Goal: Information Seeking & Learning: Check status

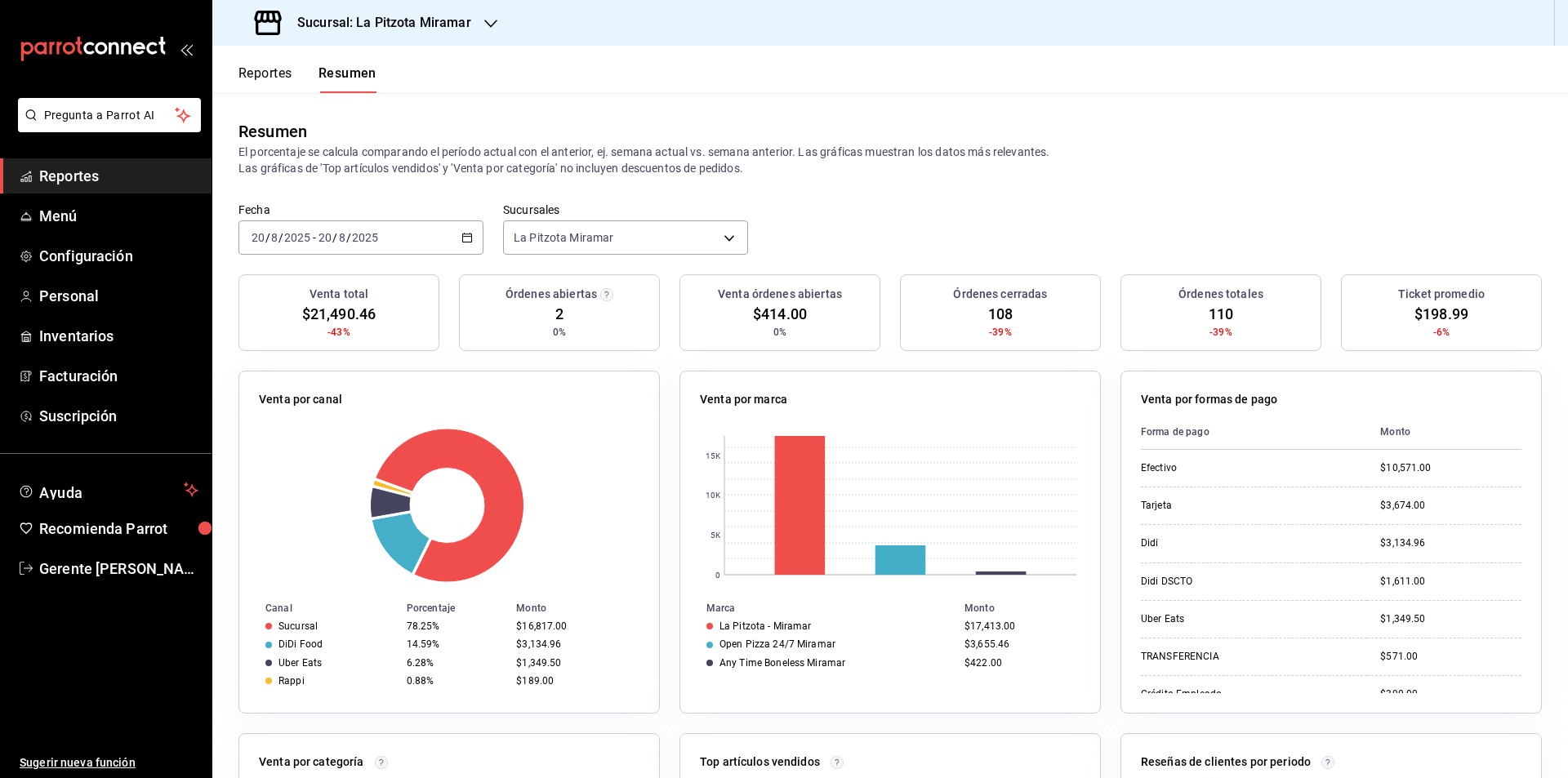
click at [468, 246] on div "[DATE] [DATE] - [DATE] [DATE]" at bounding box center [361, 237] width 245 height 34
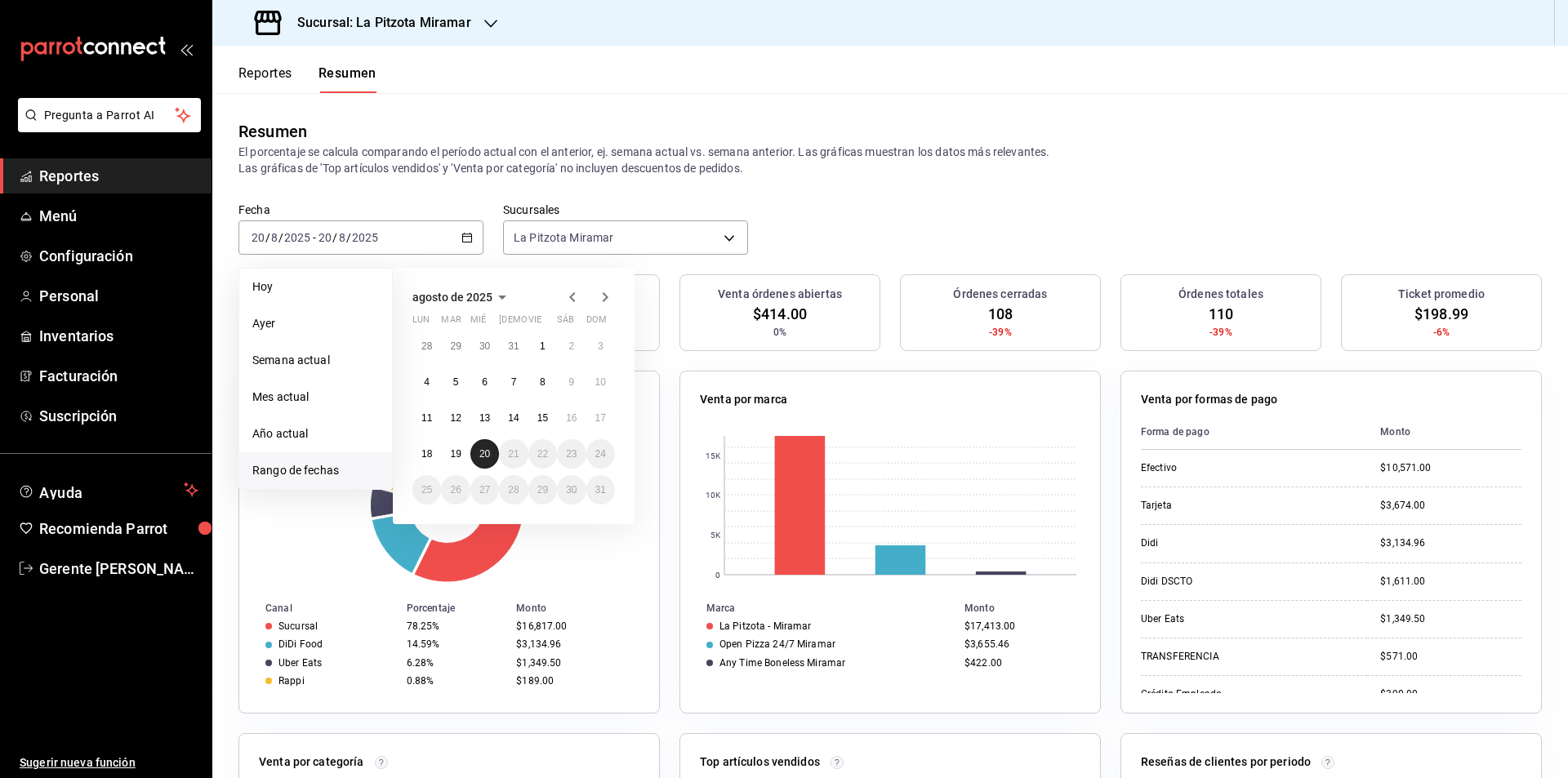
click at [492, 446] on button "20" at bounding box center [485, 453] width 29 height 29
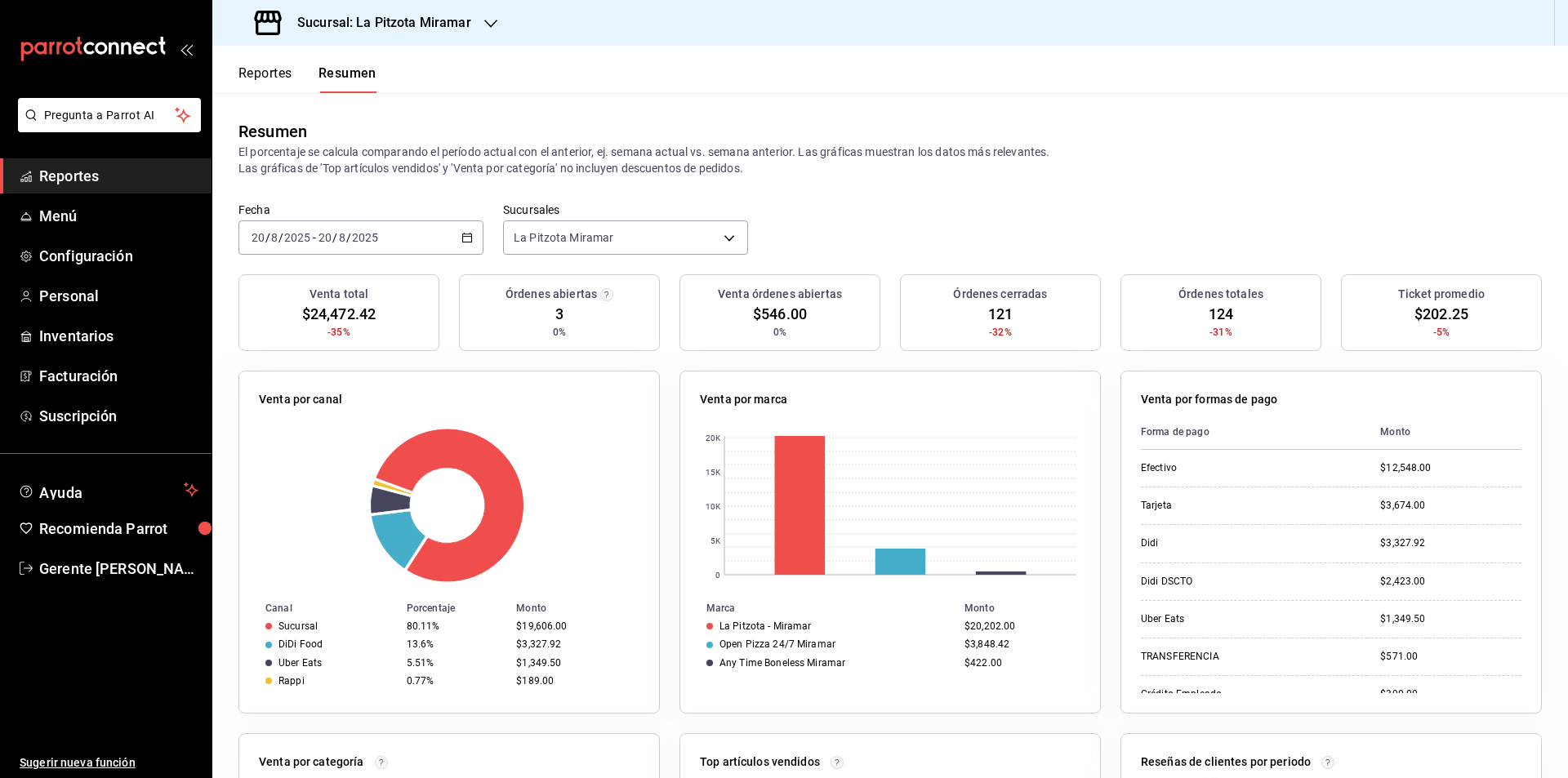
click at [456, 239] on div "[DATE] [DATE] - [DATE] [DATE]" at bounding box center [361, 237] width 245 height 34
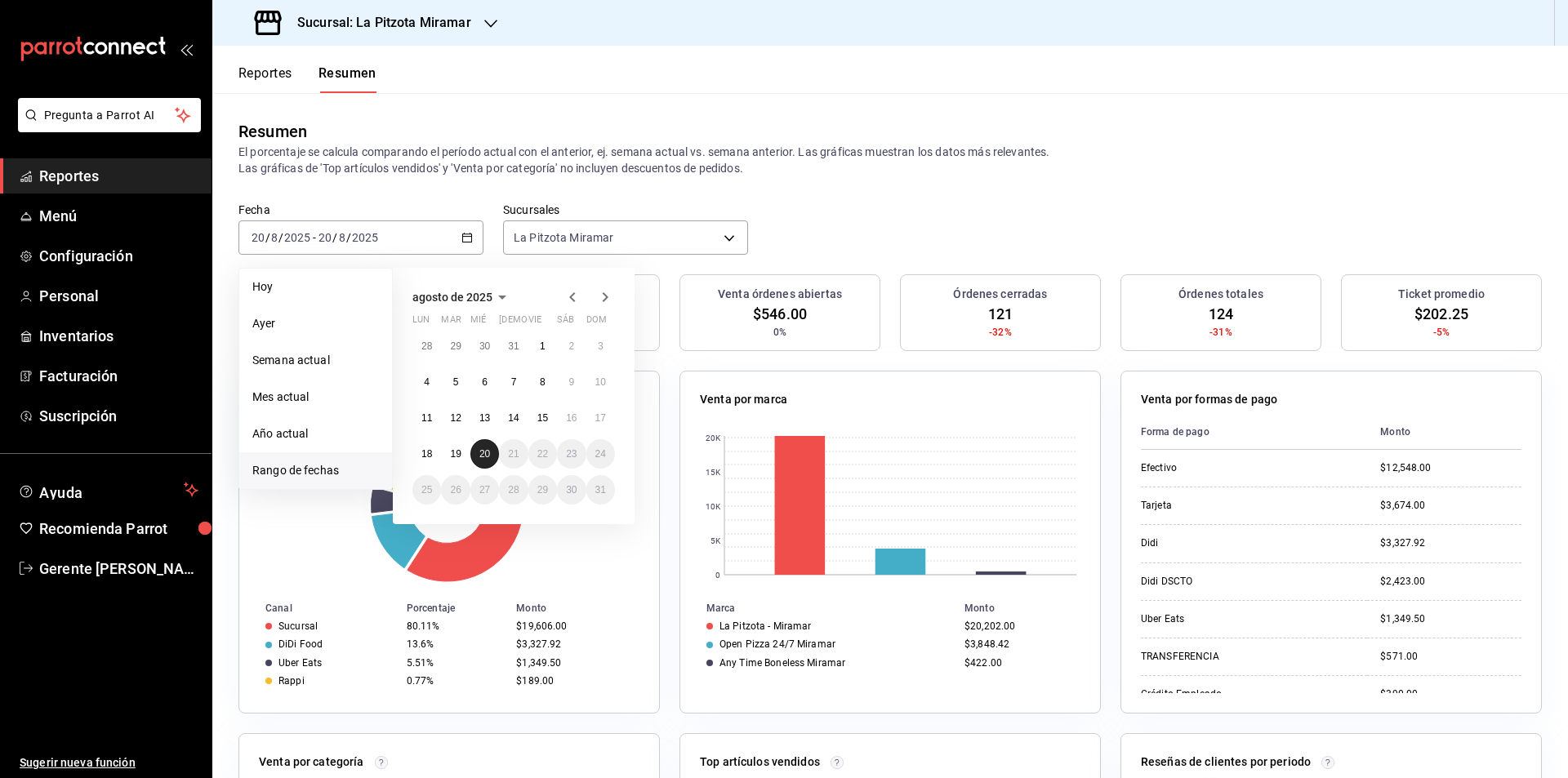
click at [480, 465] on button "20" at bounding box center [485, 453] width 29 height 29
click at [481, 464] on button "20" at bounding box center [485, 453] width 29 height 29
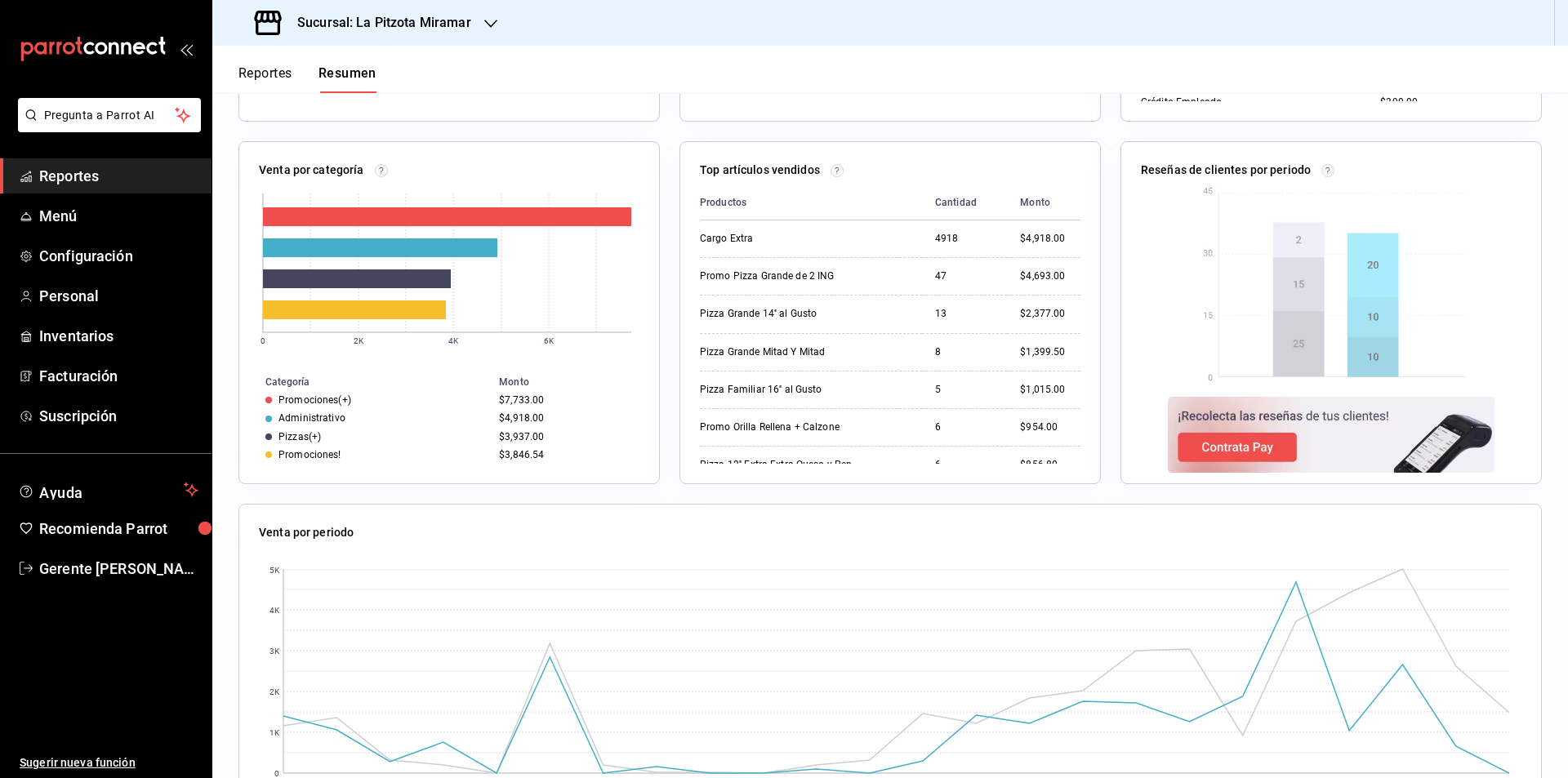
scroll to position [605, 0]
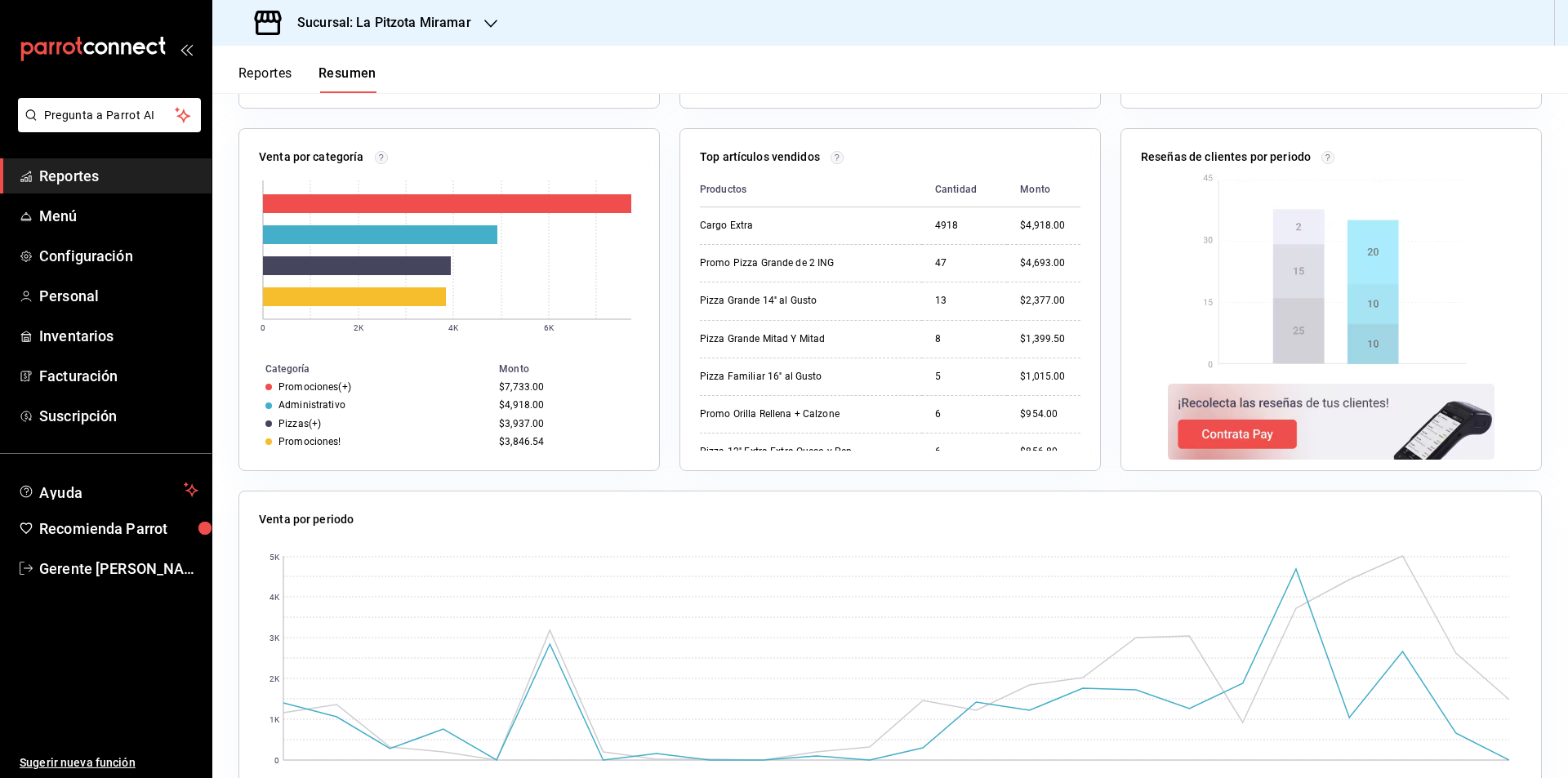
click at [88, 235] on ul "Reportes Menú Configuración Personal Inventarios Facturación Suscripción" at bounding box center [105, 296] width 212 height 275
click at [99, 282] on link "Personal" at bounding box center [105, 295] width 212 height 35
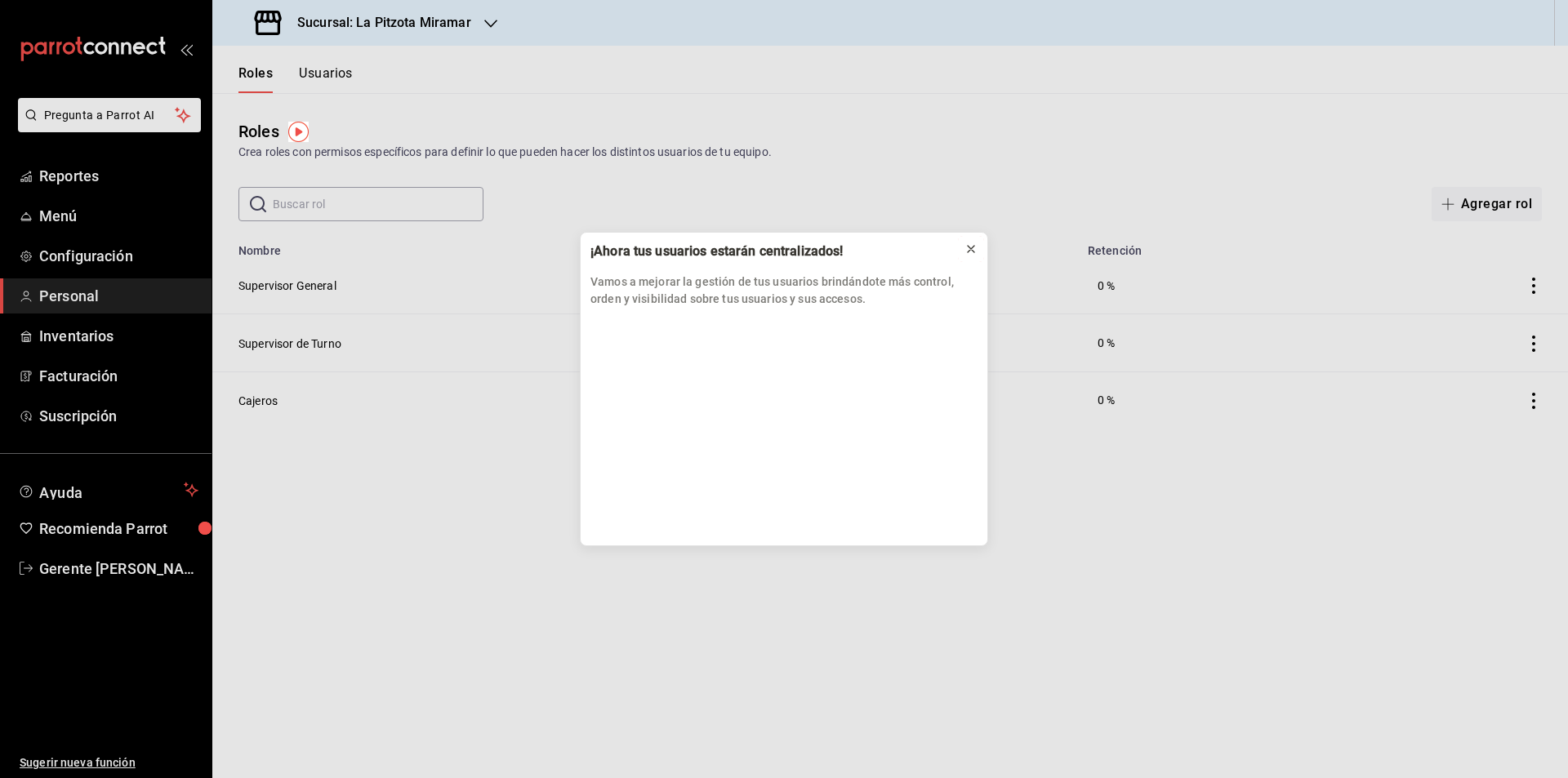
click at [959, 254] on button at bounding box center [970, 248] width 26 height 26
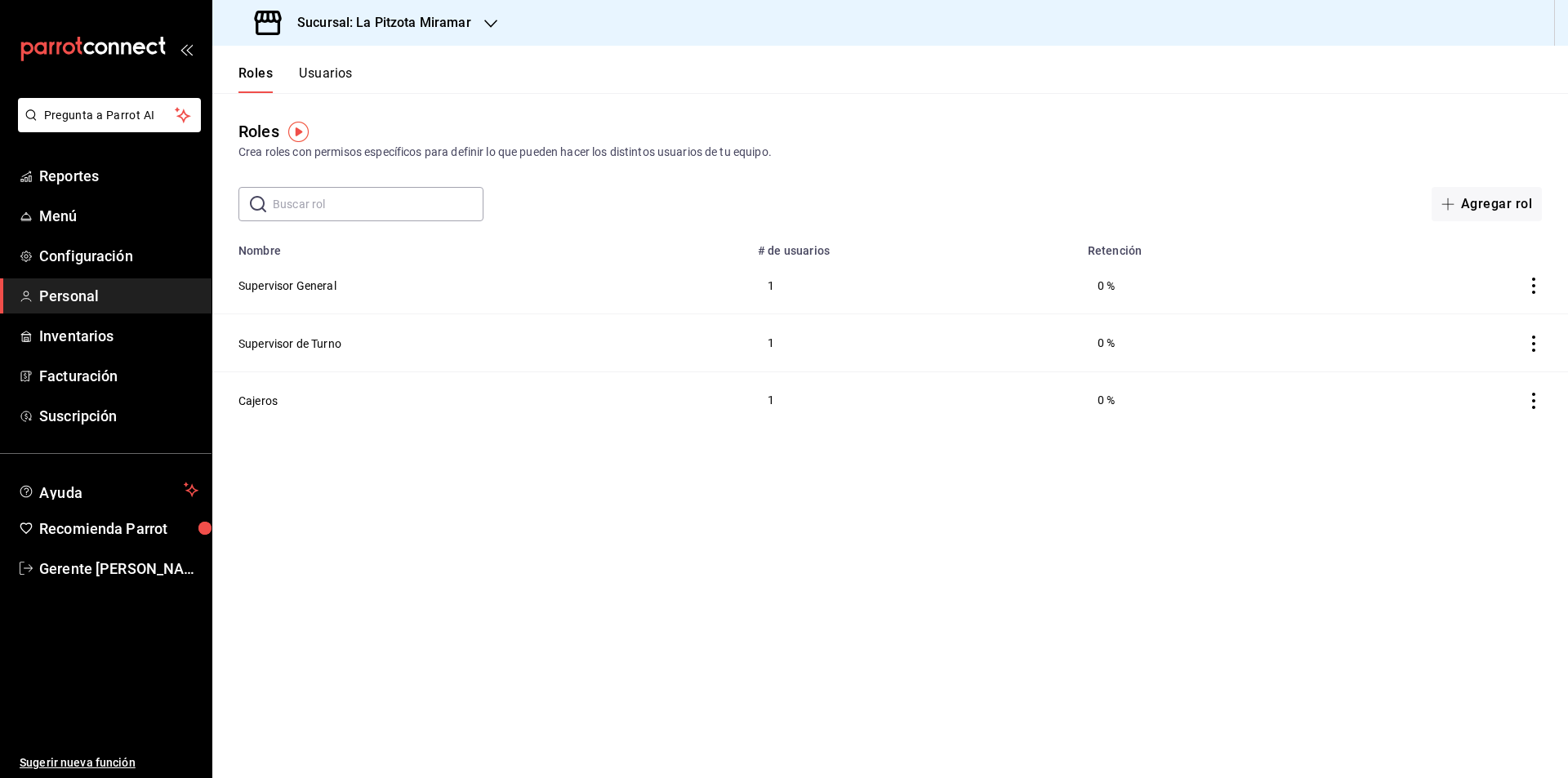
click at [353, 303] on td "Supervisor General" at bounding box center [480, 286] width 536 height 57
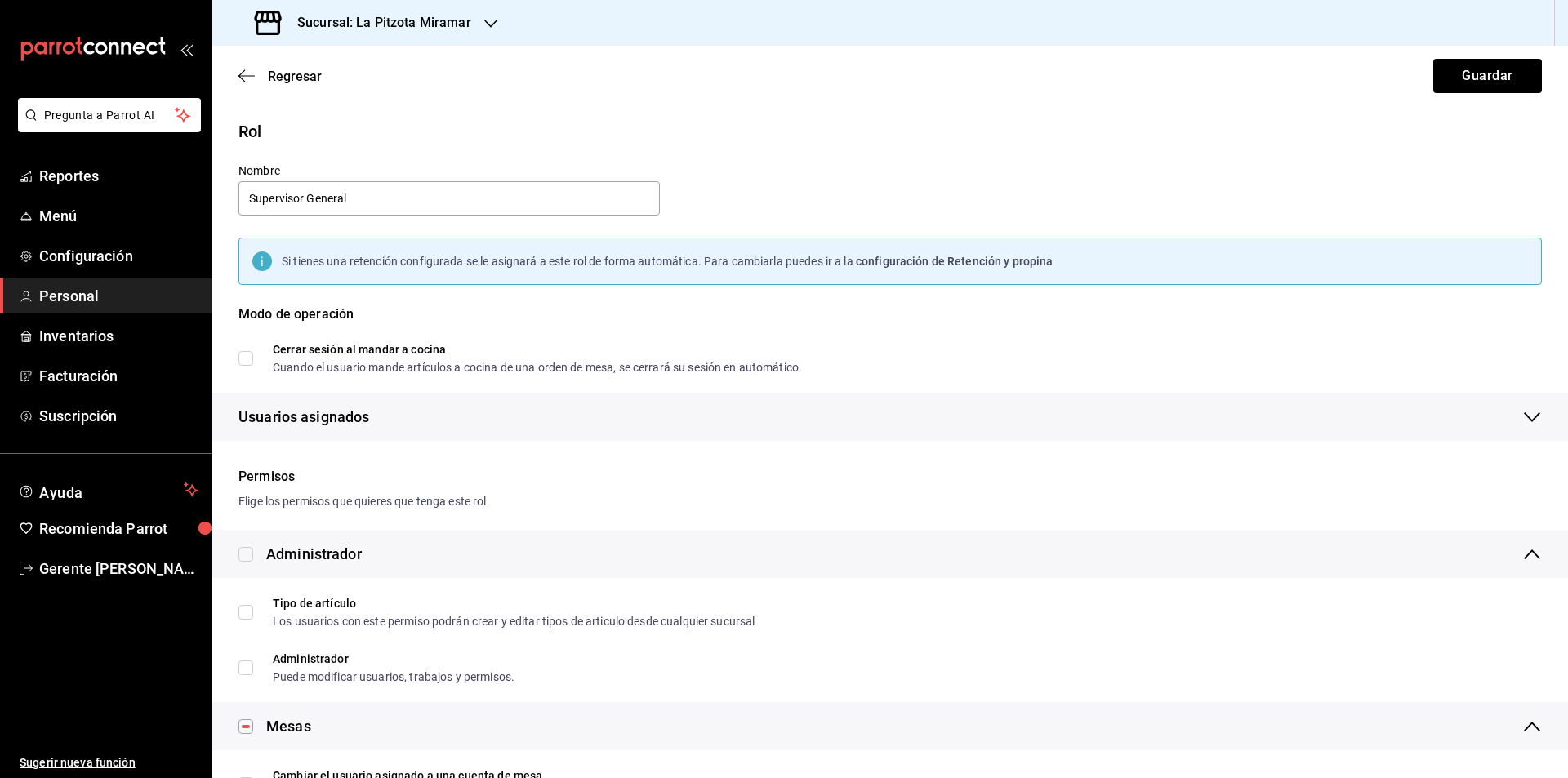
click at [249, 99] on div "Regresar Guardar" at bounding box center [889, 76] width 1355 height 61
click at [241, 78] on icon "button" at bounding box center [241, 76] width 7 height 12
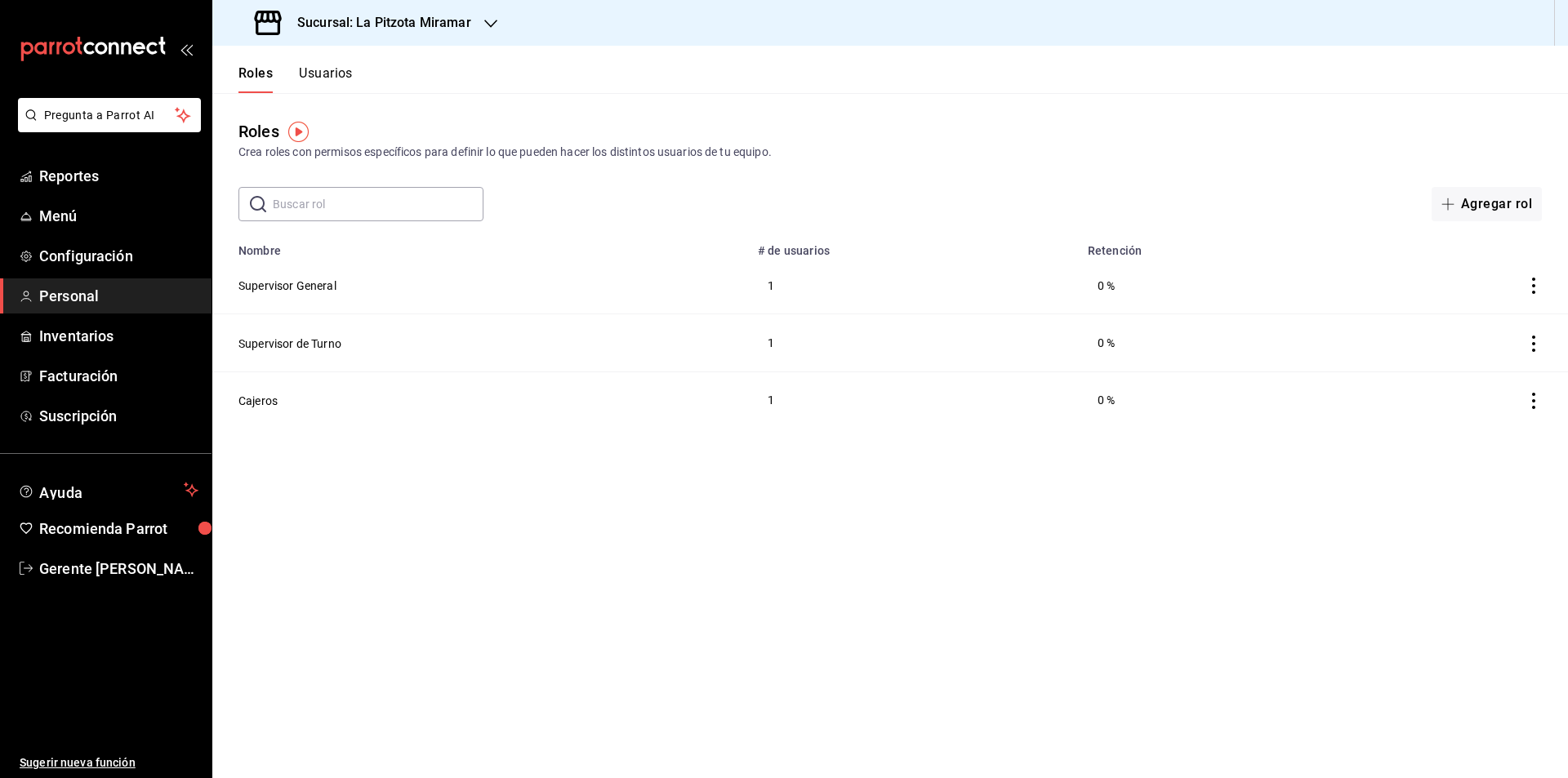
click at [349, 85] on button "Usuarios" at bounding box center [326, 79] width 54 height 28
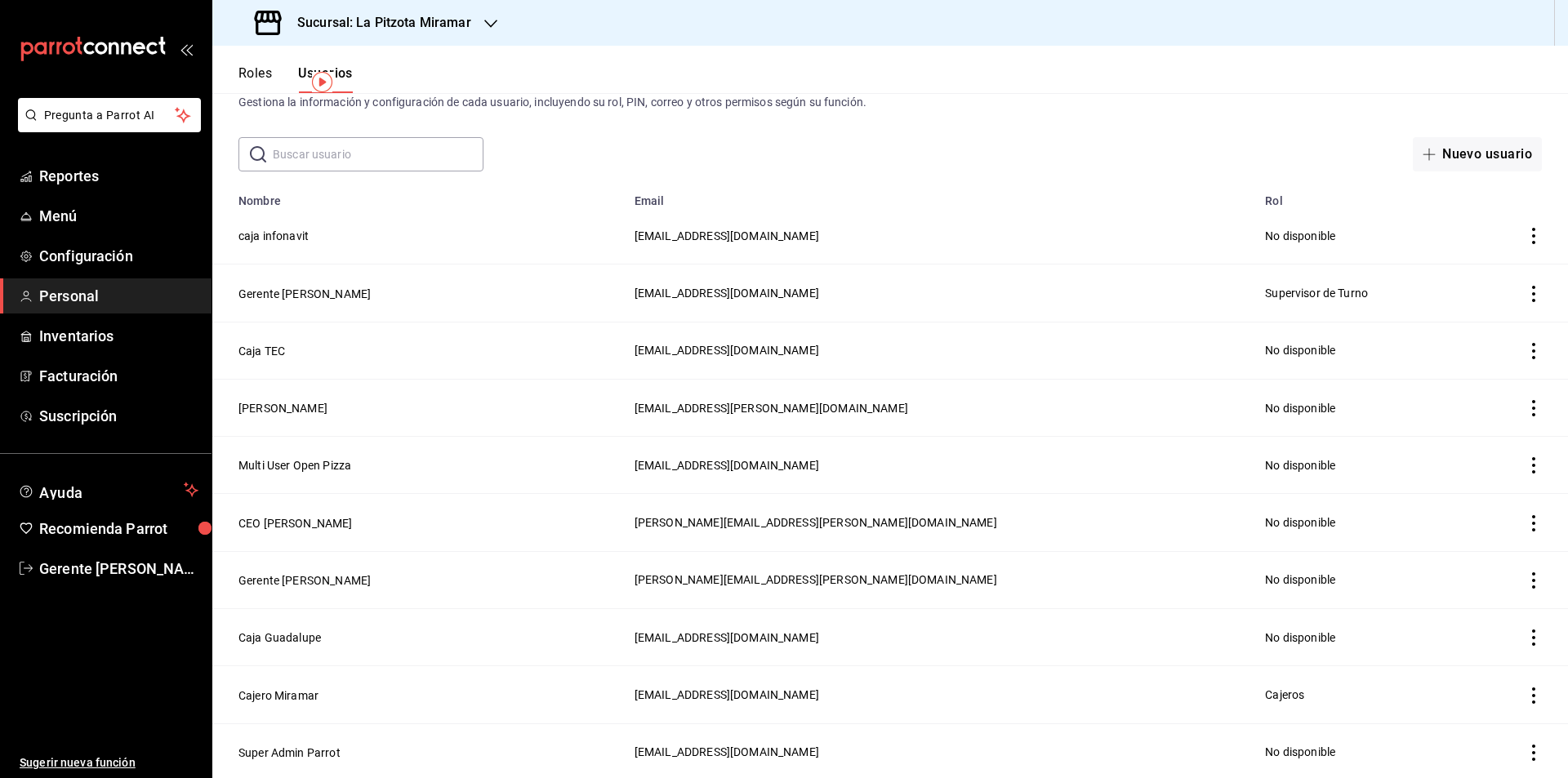
scroll to position [102, 0]
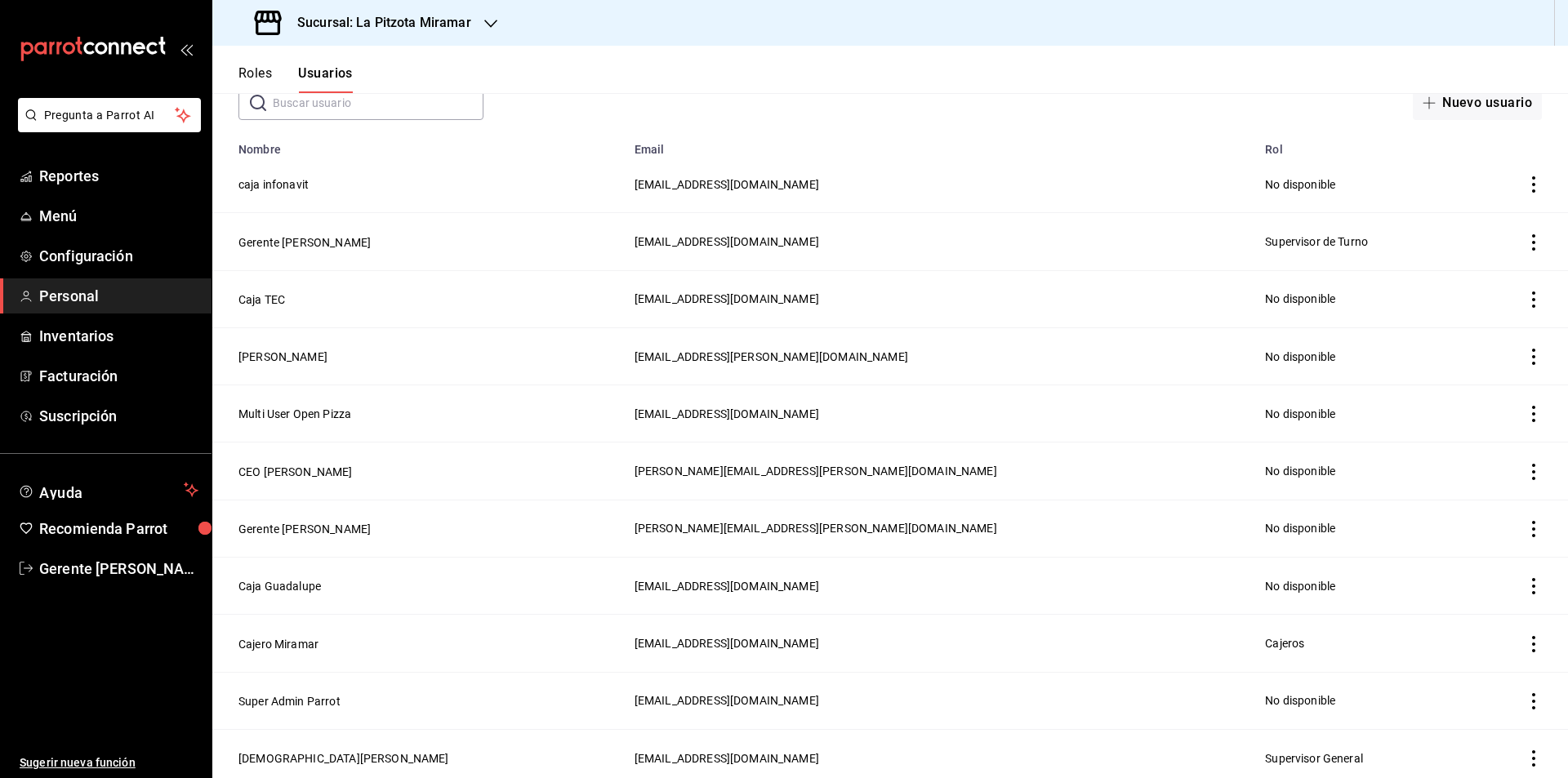
click at [397, 560] on td "Caja Guadalupe" at bounding box center [418, 586] width 412 height 57
click at [101, 365] on span "Facturación" at bounding box center [119, 375] width 160 height 22
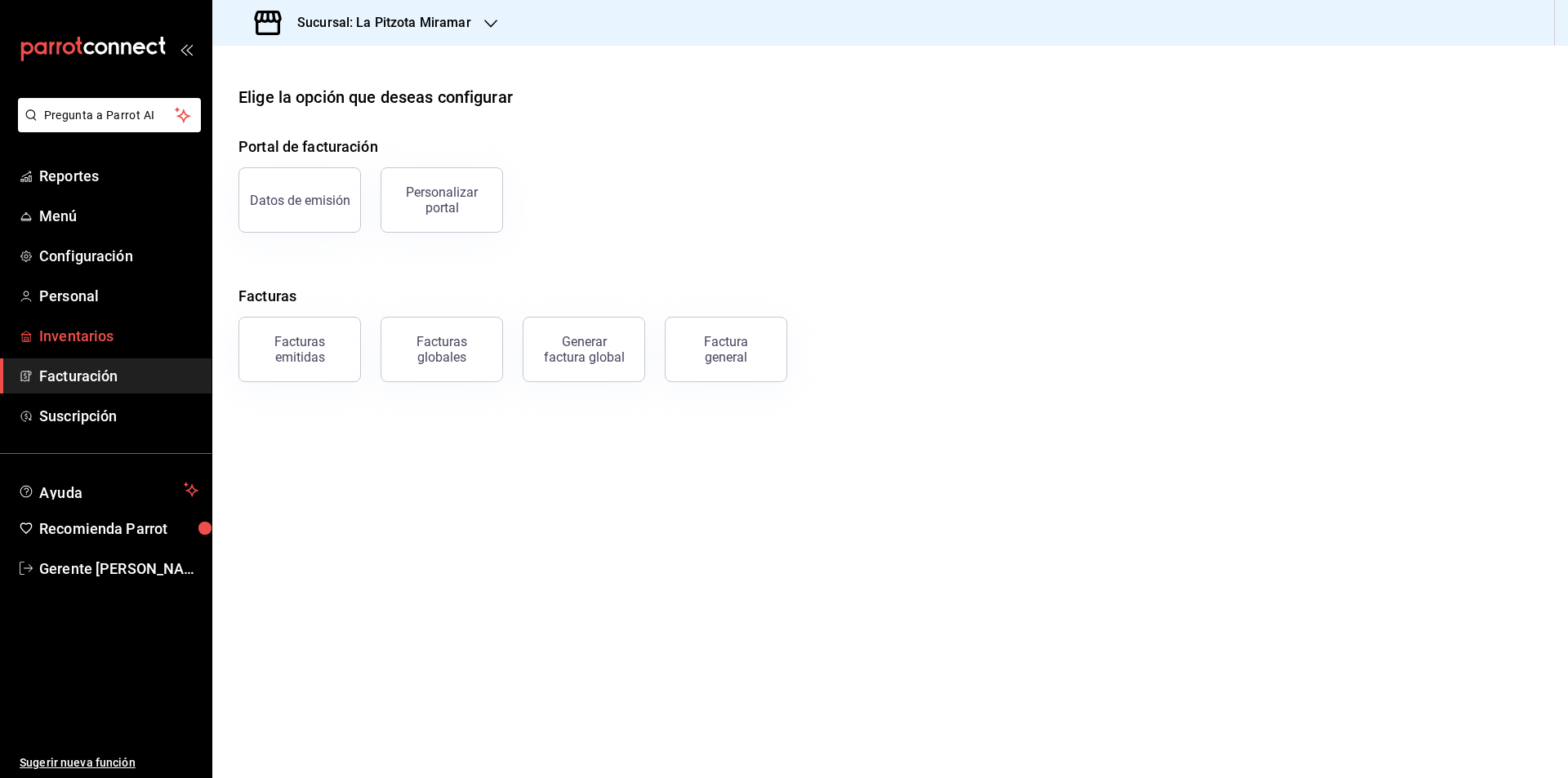
click at [138, 339] on span "Inventarios" at bounding box center [119, 335] width 160 height 22
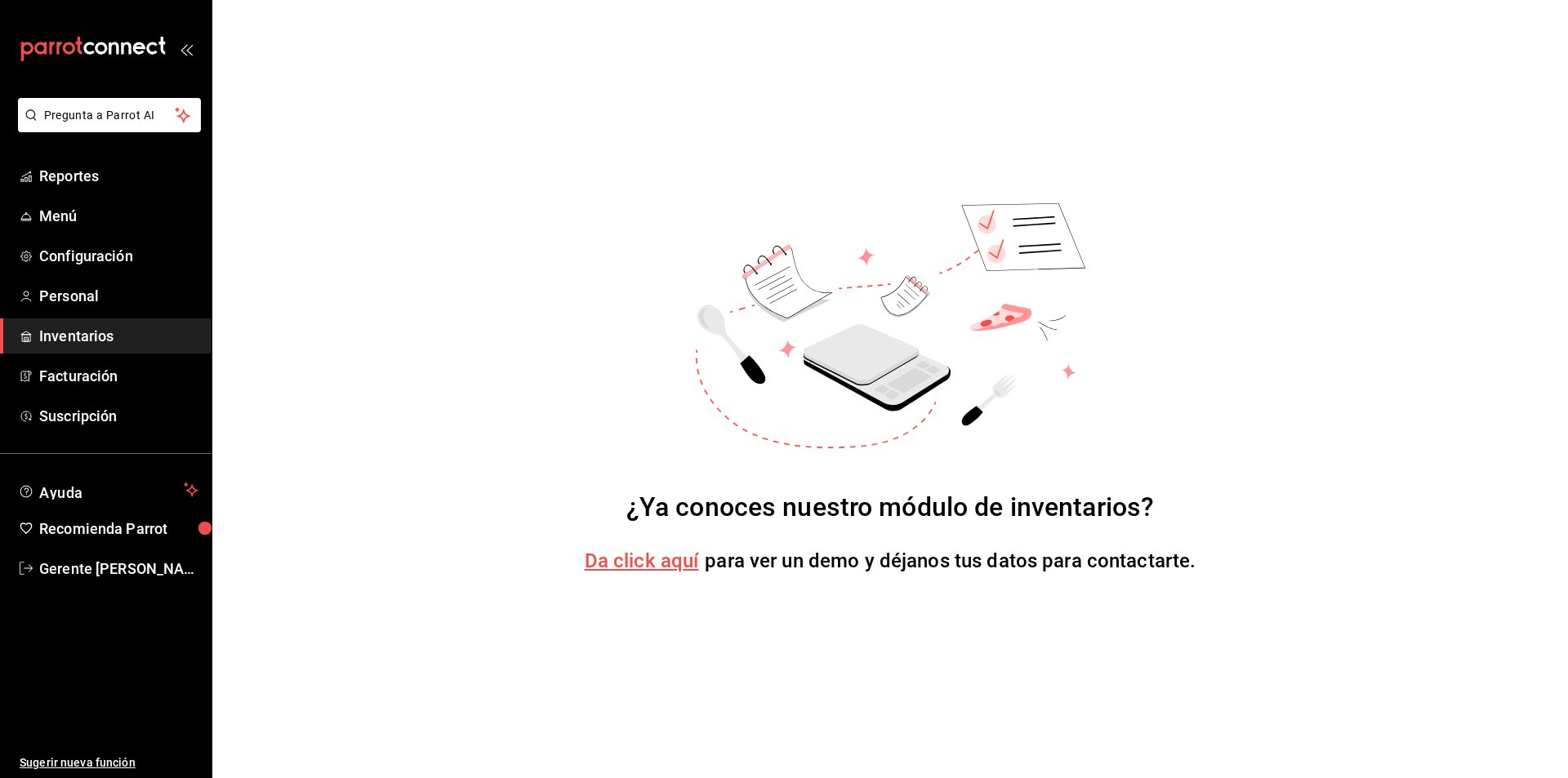
click at [669, 558] on span "Da click aquí" at bounding box center [641, 560] width 114 height 23
click at [130, 213] on span "Menú" at bounding box center [119, 216] width 160 height 22
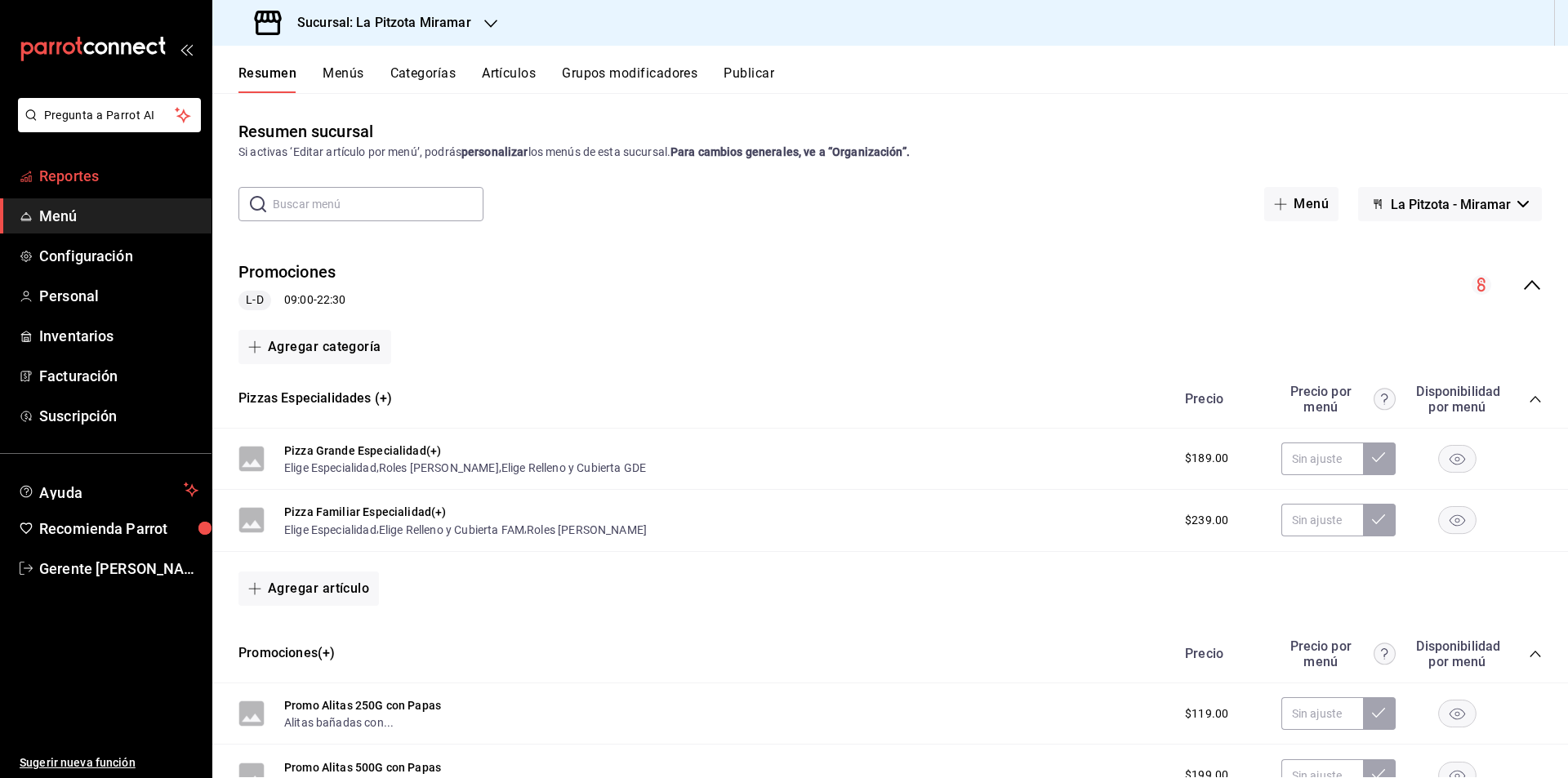
click at [84, 192] on link "Reportes" at bounding box center [105, 176] width 212 height 35
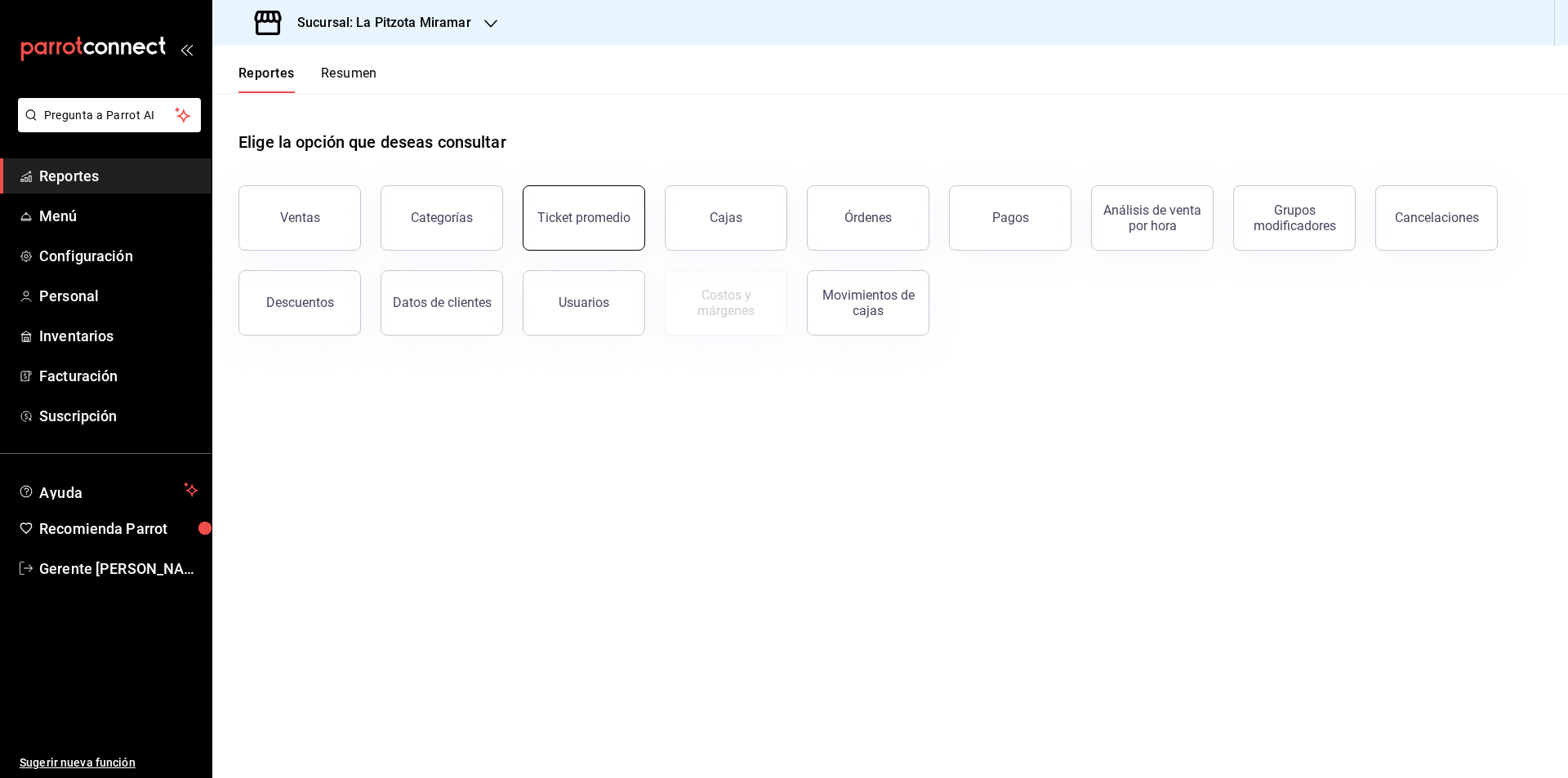
click at [637, 229] on button "Ticket promedio" at bounding box center [583, 218] width 123 height 66
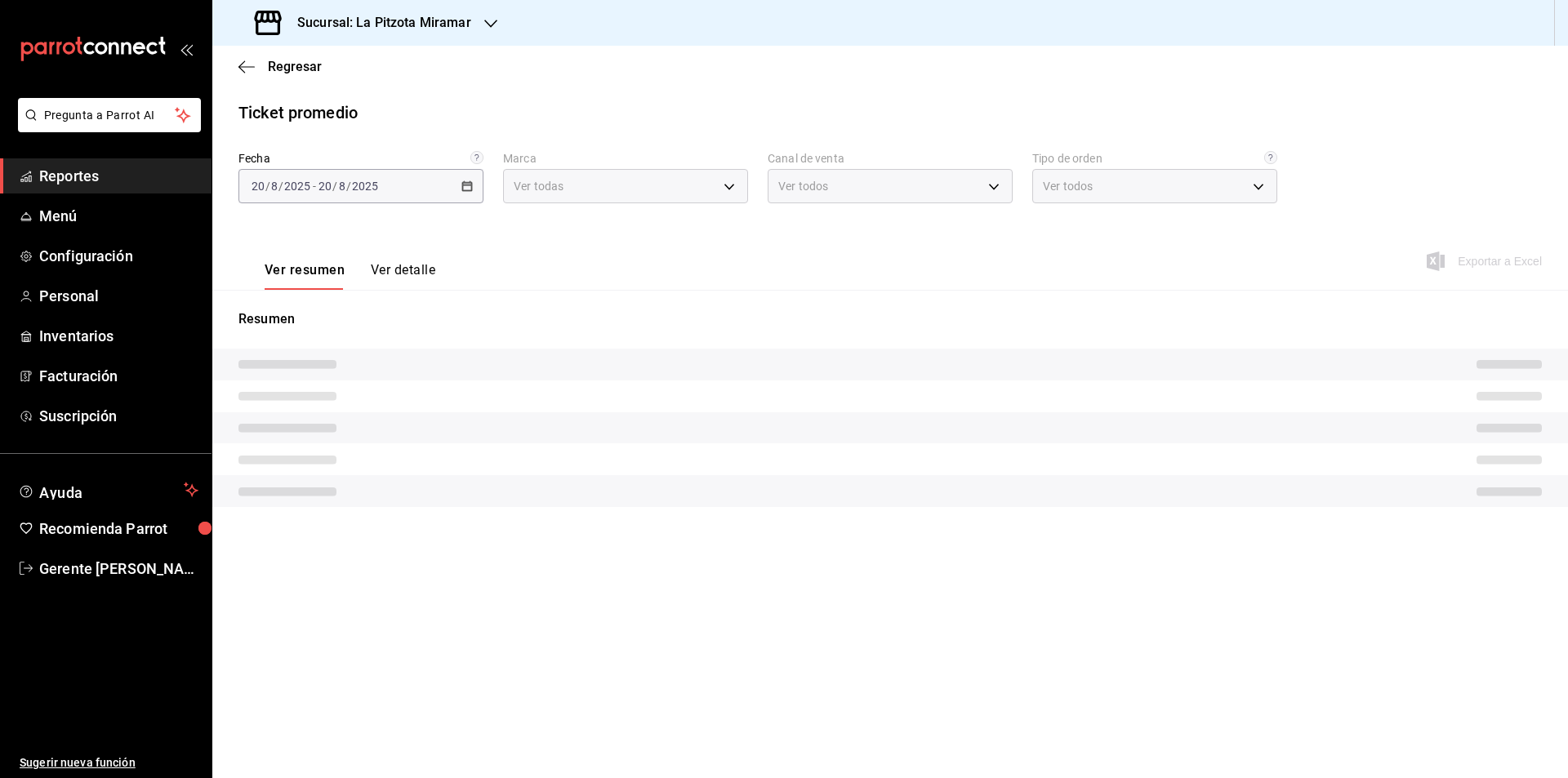
type input "8e673bae-5e8b-462e-b75e-7ef43da2bb08,2c284b70-8eb2-4008-b36e-62e971b68e09,66b70…"
type input "PARROT,UBER_EATS,RAPPI,DIDI_FOOD,ONLINE"
type input "c739747a-0c44-4a01-8f78-aa3af13118eb,6ffd49bf-b6c2-4c26-973c-c9a6c0375b45,3925e…"
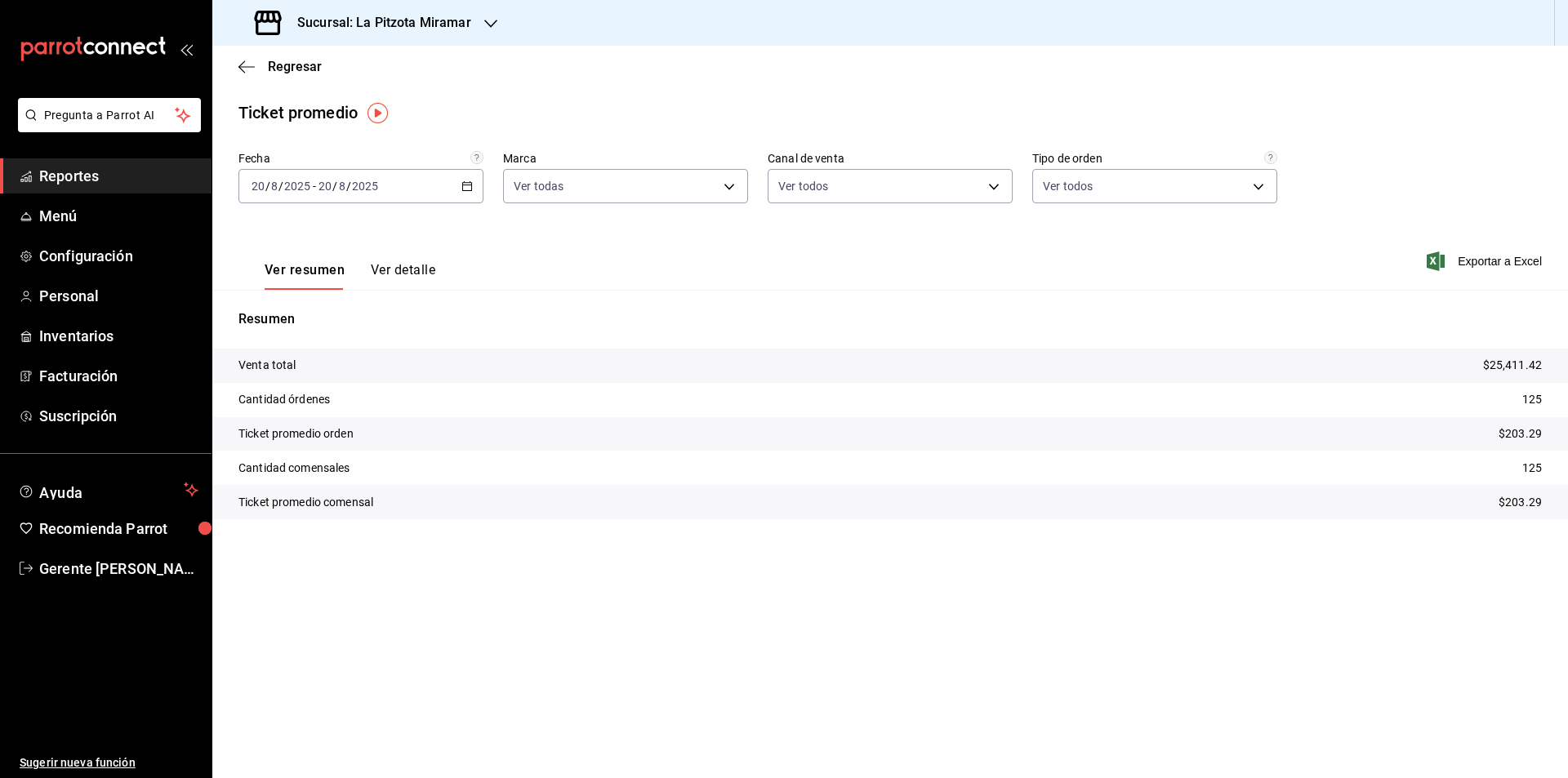
click at [462, 195] on div "[DATE] [DATE] - [DATE] [DATE]" at bounding box center [361, 186] width 245 height 34
click at [319, 383] on span "Rango de fechas" at bounding box center [316, 383] width 126 height 17
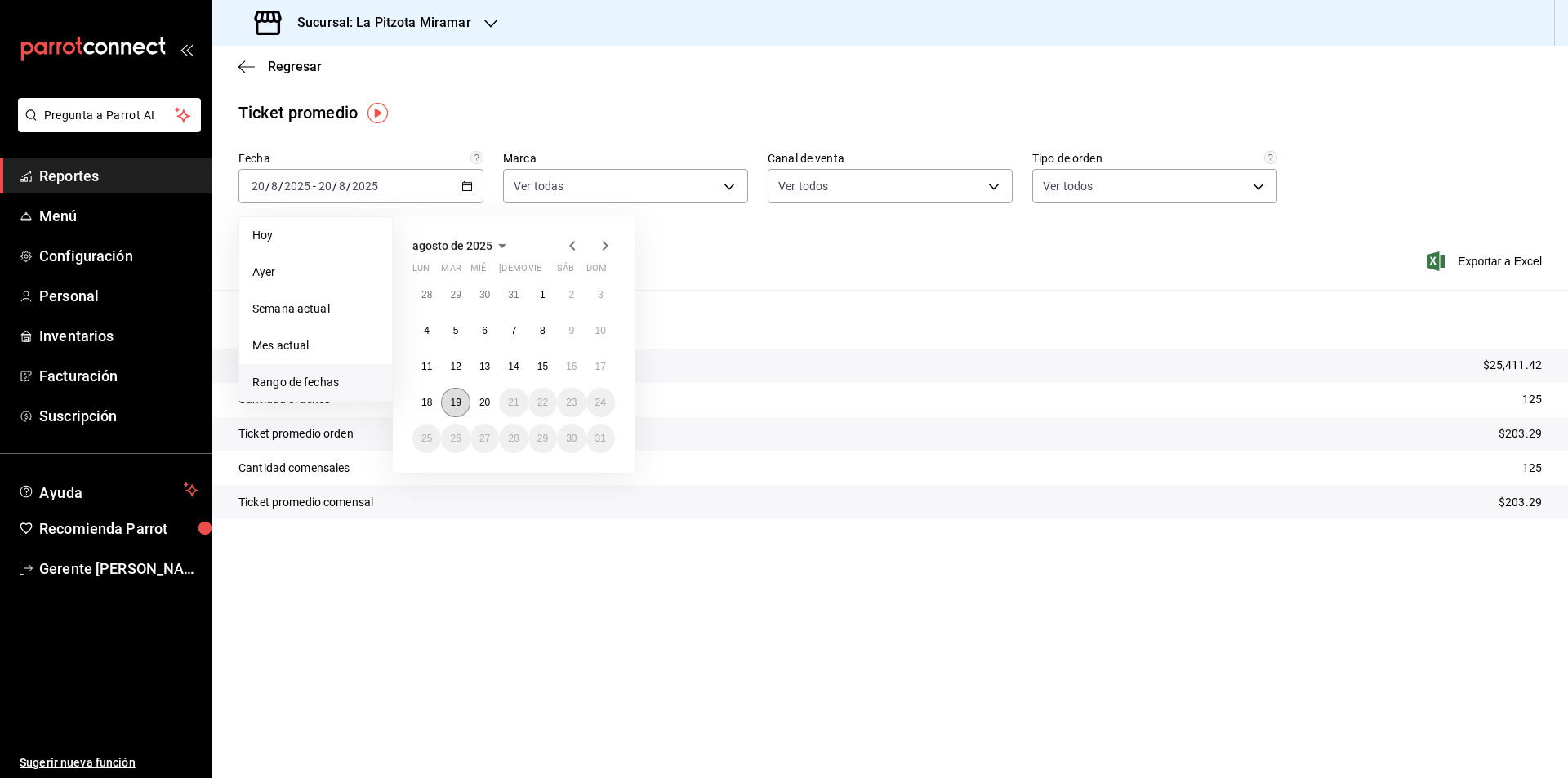
click at [457, 405] on abbr "19" at bounding box center [454, 403] width 10 height 11
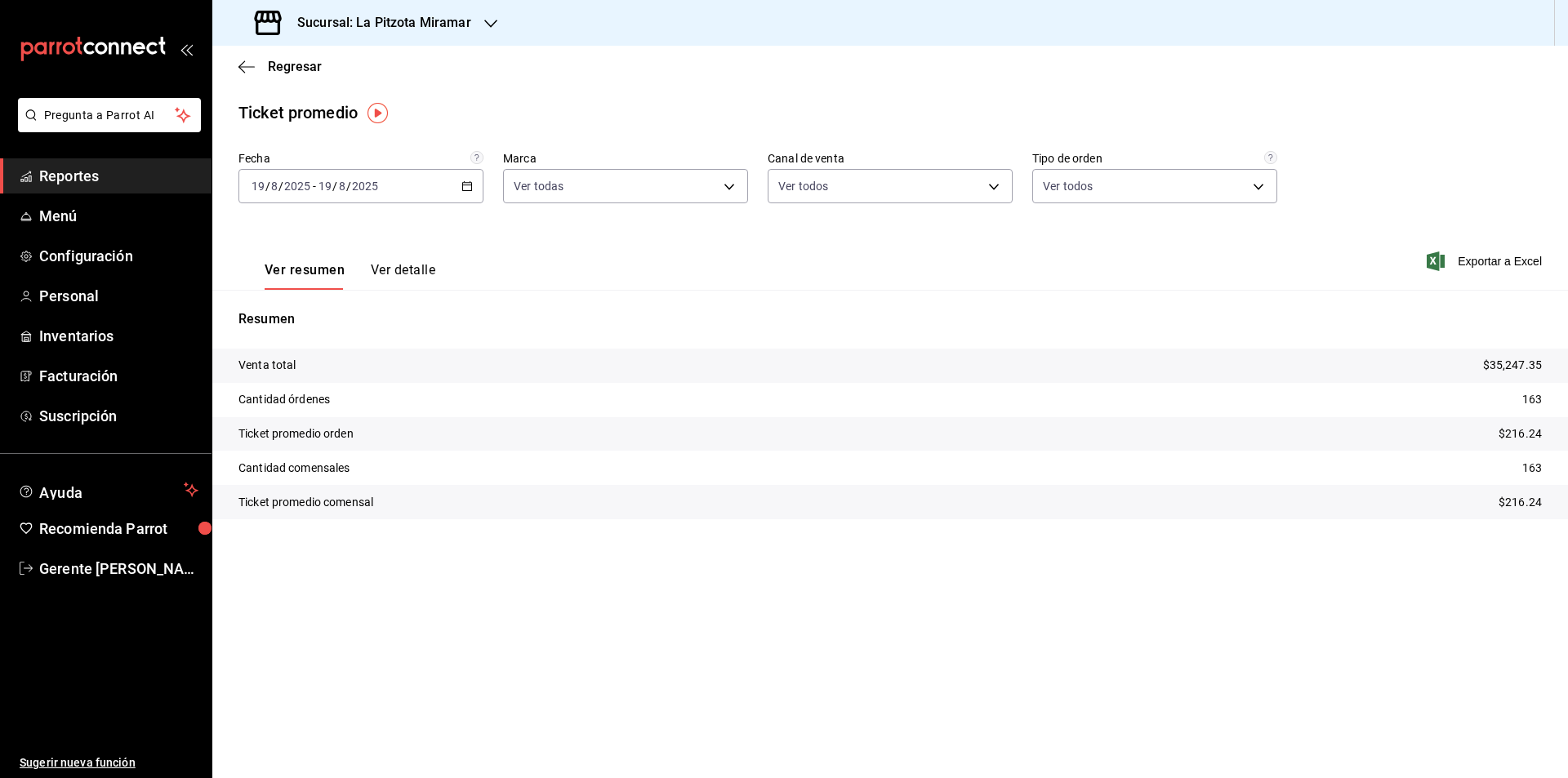
click at [223, 80] on div "Regresar" at bounding box center [889, 66] width 1355 height 42
click at [242, 69] on icon "button" at bounding box center [246, 66] width 16 height 14
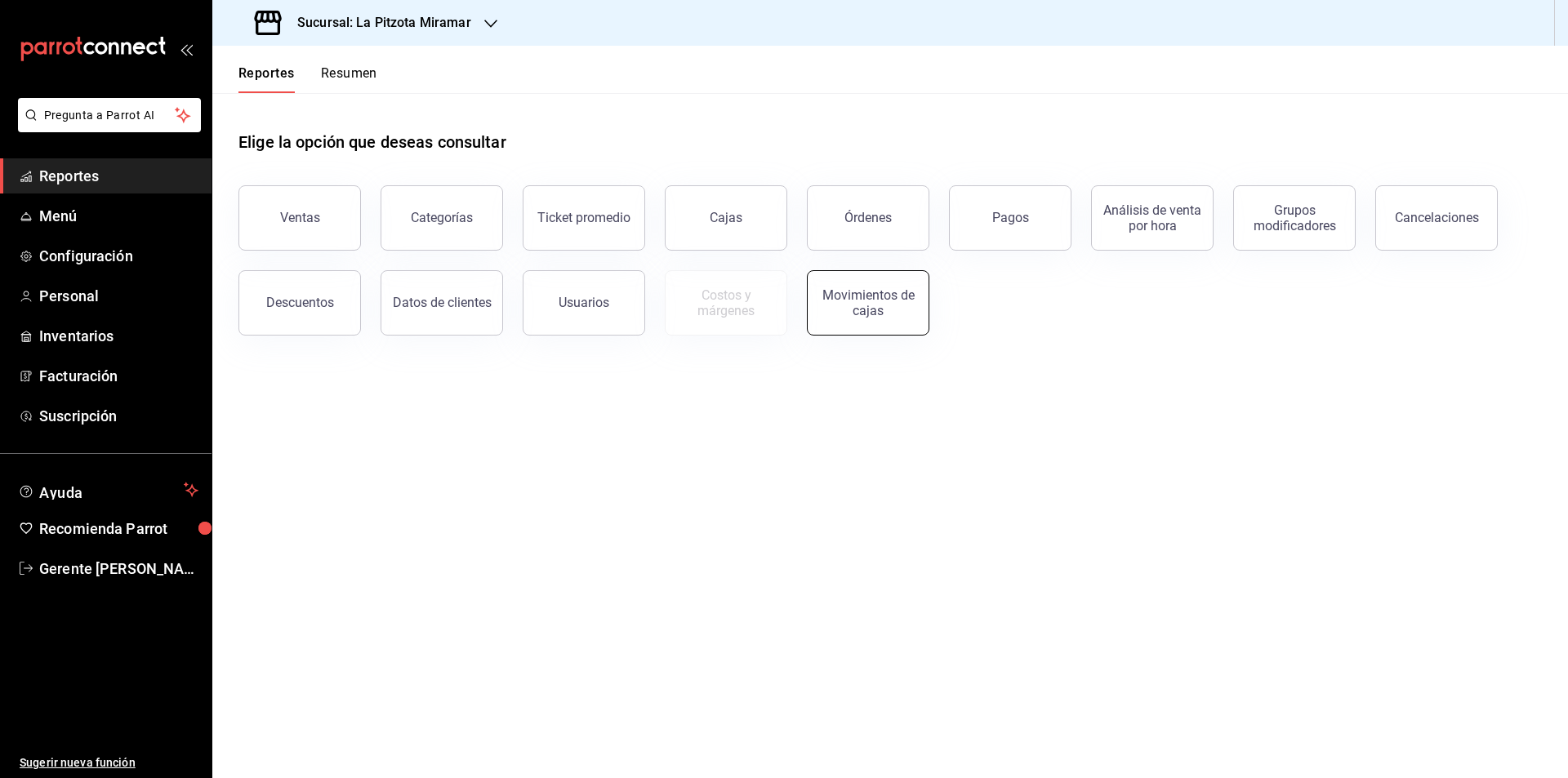
click at [871, 303] on div "Movimientos de cajas" at bounding box center [868, 302] width 102 height 31
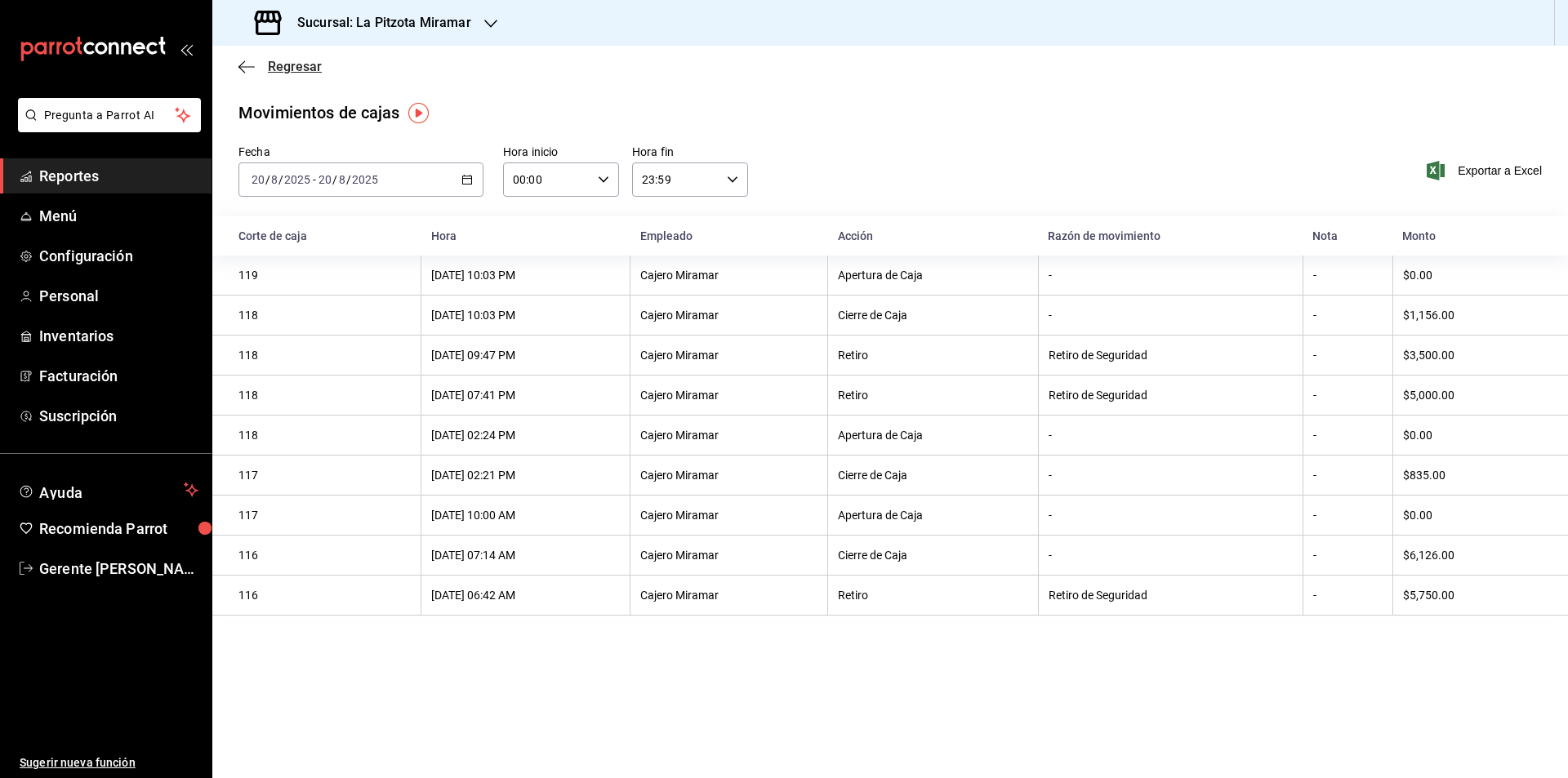
click at [255, 61] on span "Regresar" at bounding box center [280, 66] width 84 height 15
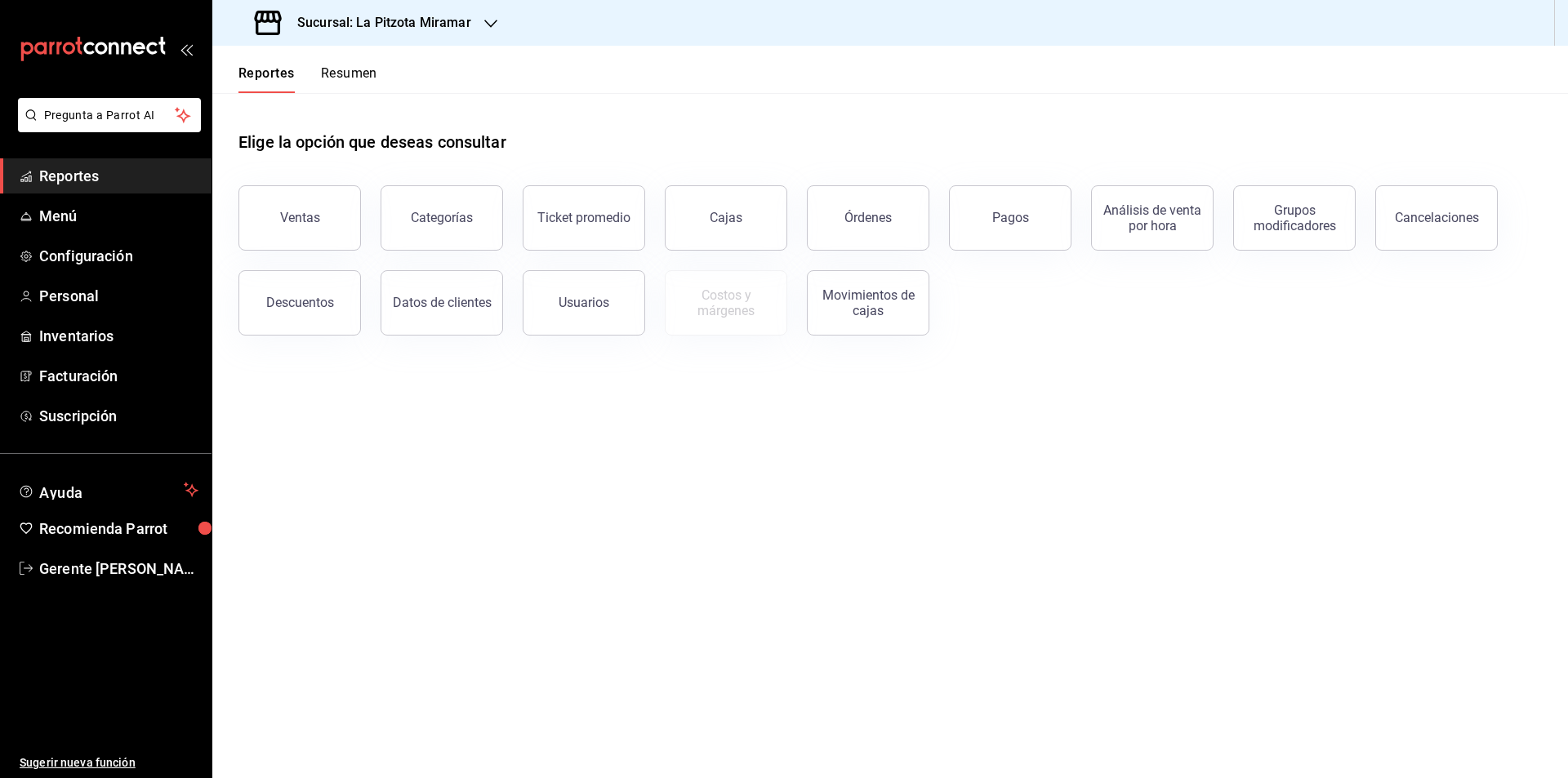
click at [637, 300] on button "Usuarios" at bounding box center [583, 302] width 123 height 66
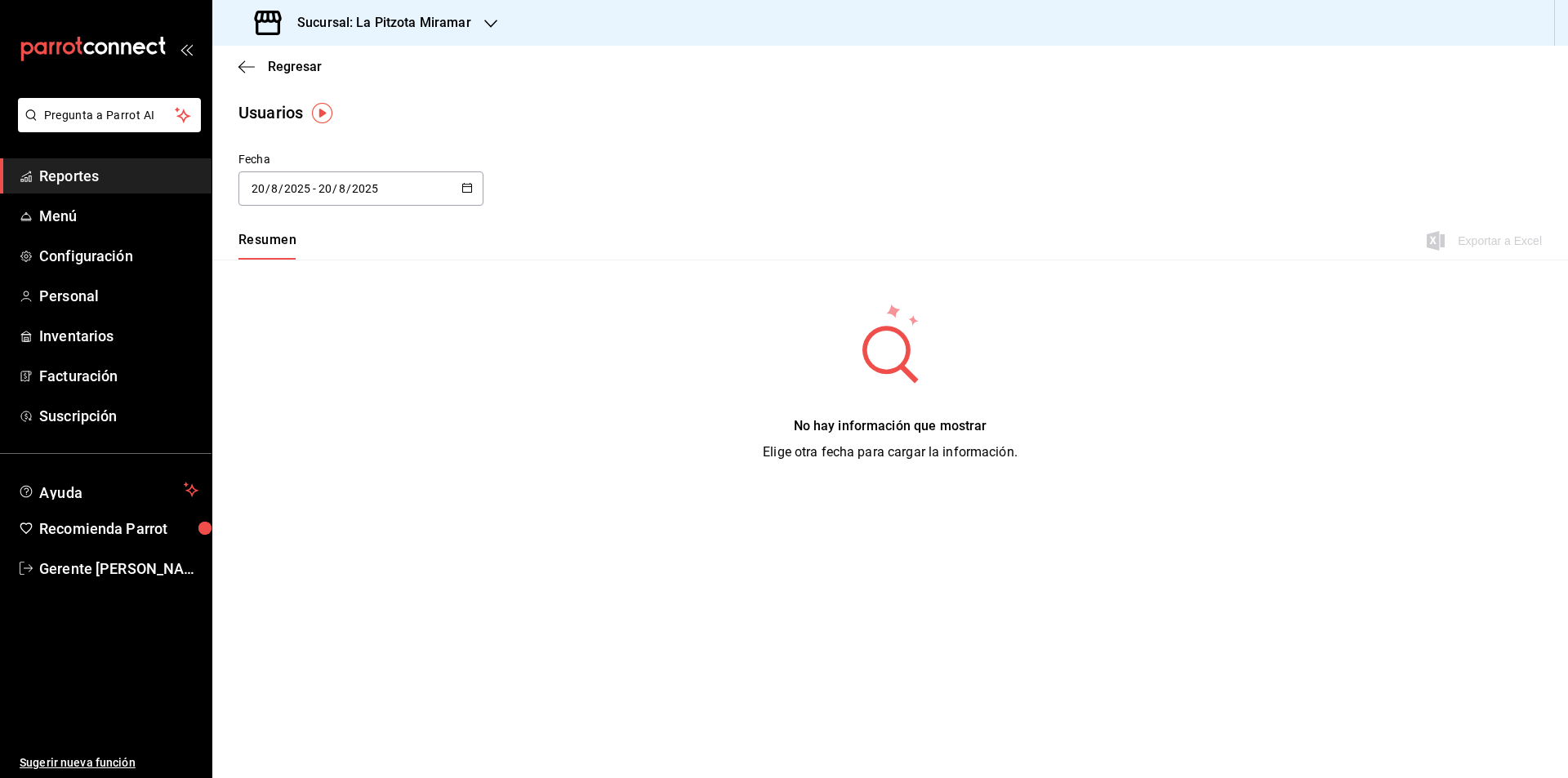
click at [240, 77] on div "Regresar" at bounding box center [889, 66] width 1355 height 42
click at [264, 51] on div "Regresar" at bounding box center [889, 66] width 1355 height 42
click at [270, 67] on span "Regresar" at bounding box center [295, 66] width 54 height 15
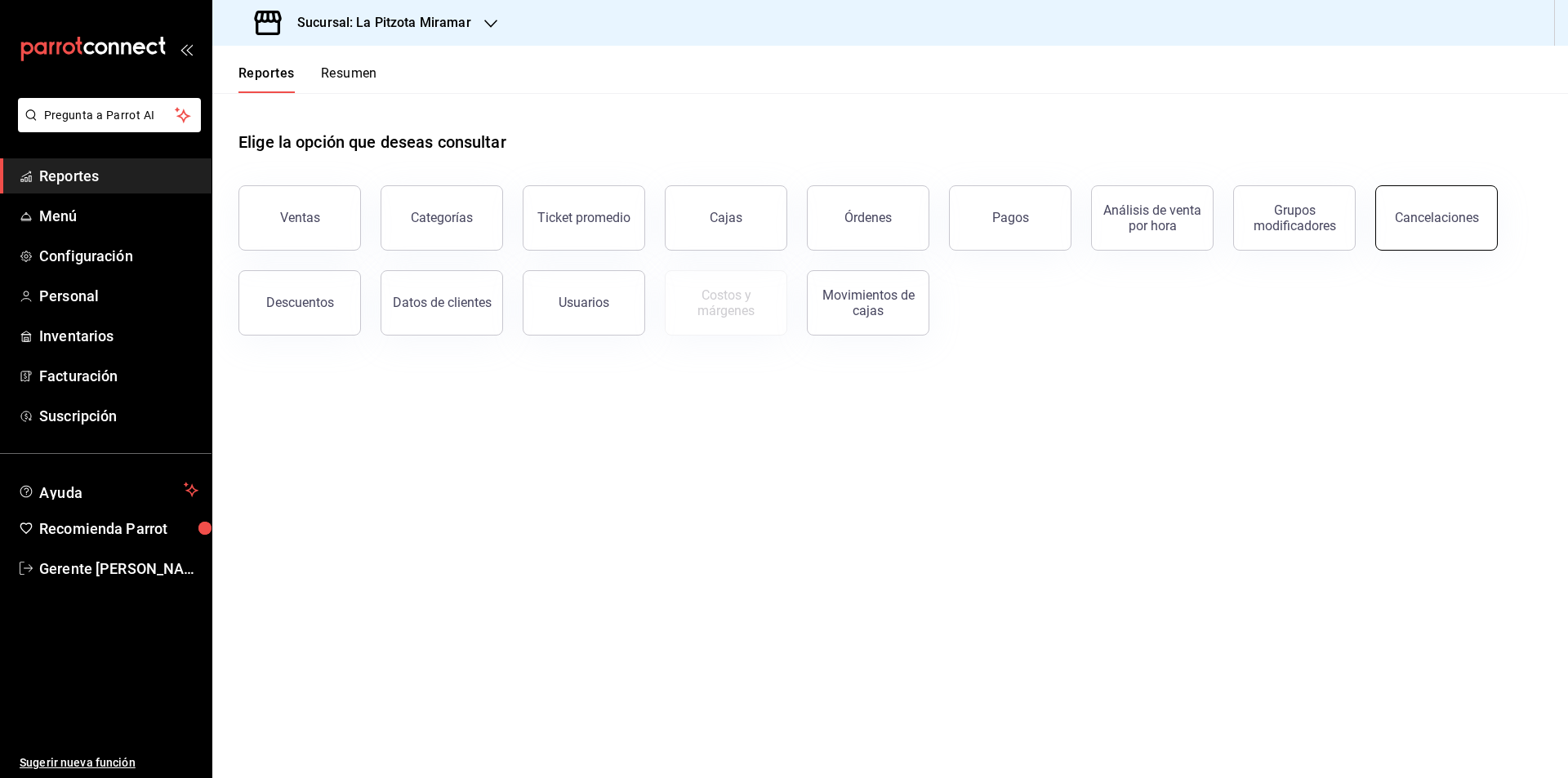
click at [1406, 212] on div "Cancelaciones" at bounding box center [1437, 218] width 85 height 15
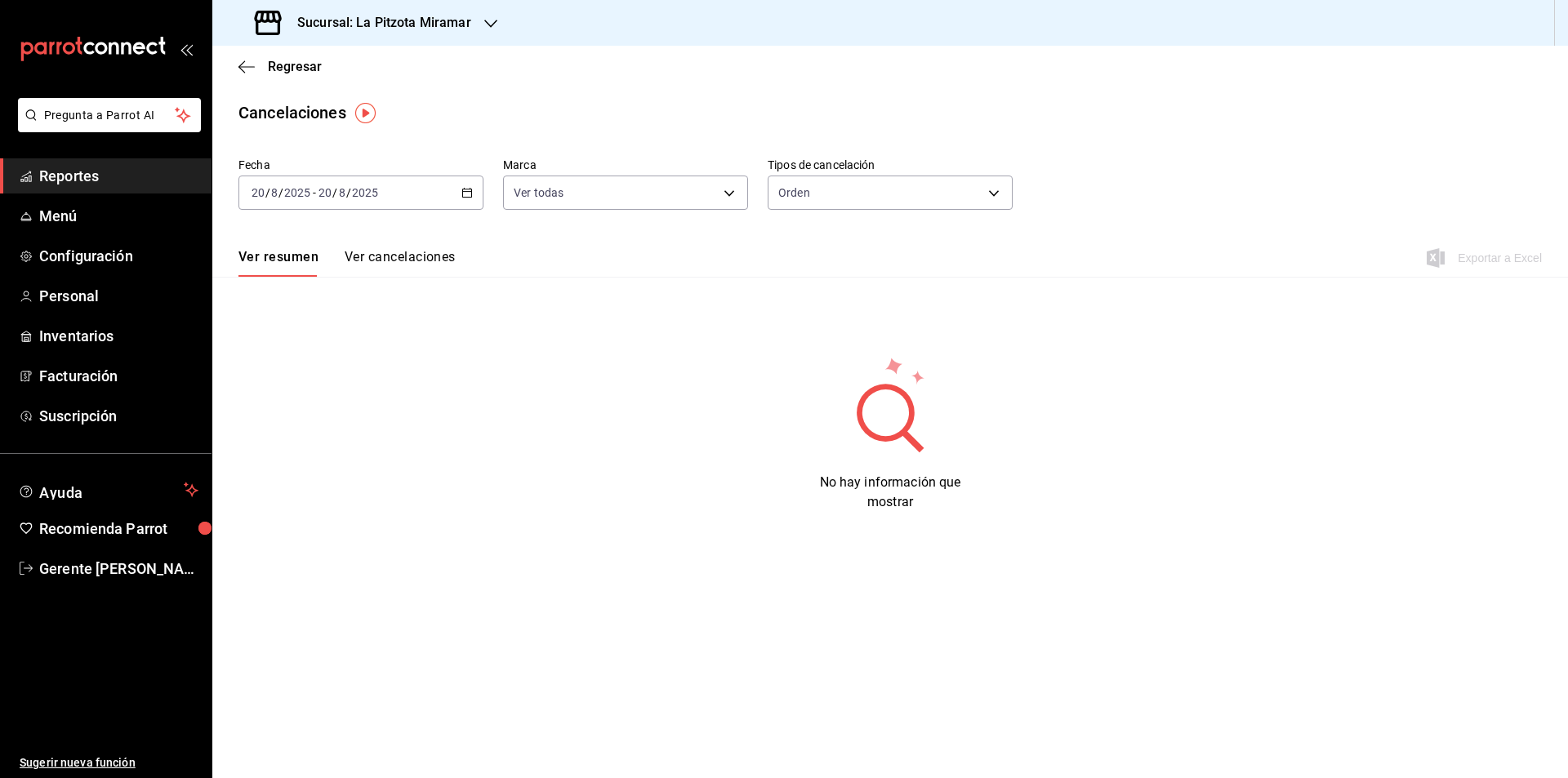
click at [384, 250] on button "Ver cancelaciones" at bounding box center [400, 262] width 111 height 28
click at [460, 185] on div "[DATE] [DATE] - [DATE] [DATE]" at bounding box center [361, 193] width 245 height 34
click at [330, 377] on li "Año actual" at bounding box center [316, 389] width 153 height 37
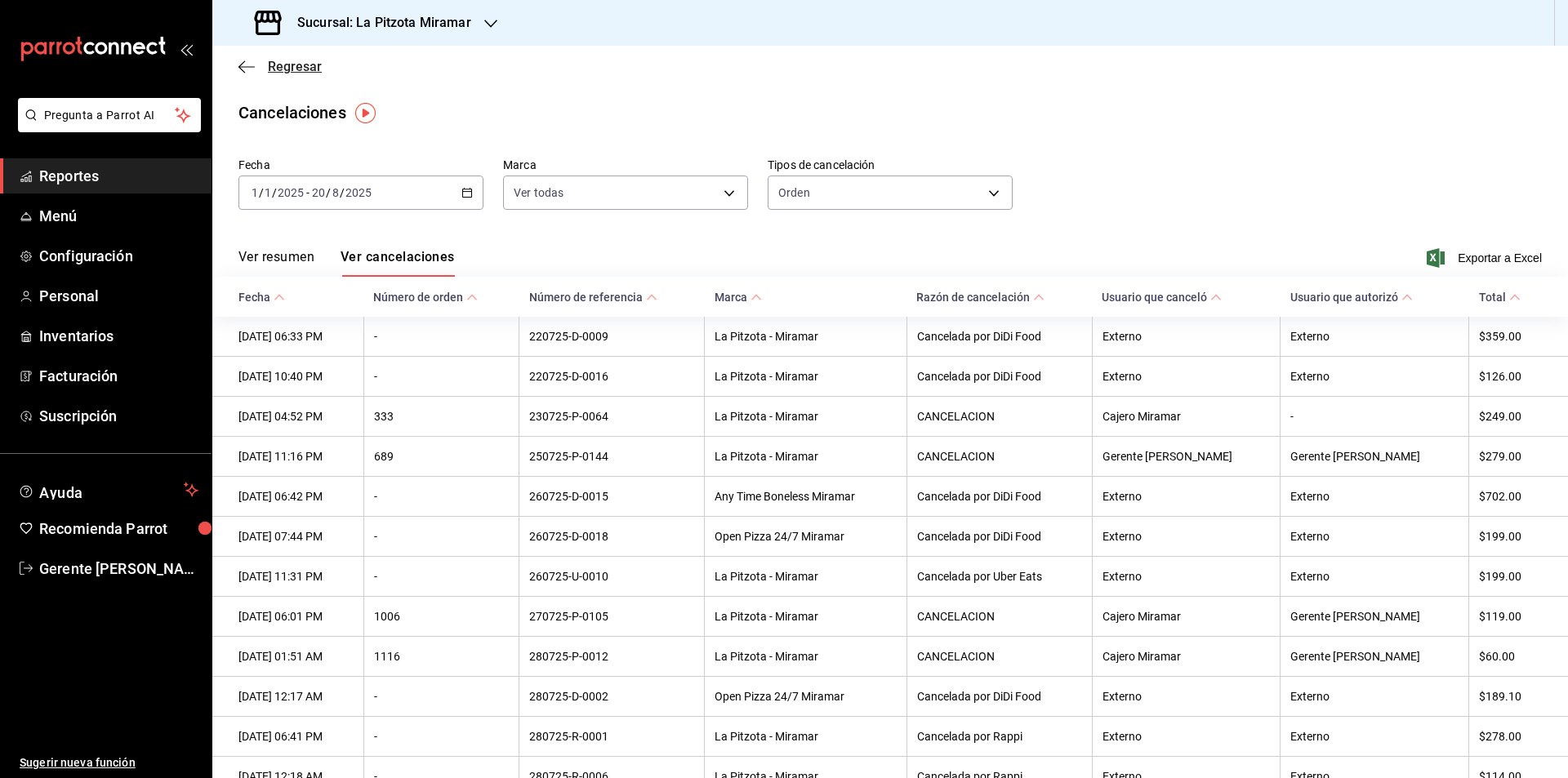
click at [259, 66] on span "Regresar" at bounding box center [280, 66] width 84 height 15
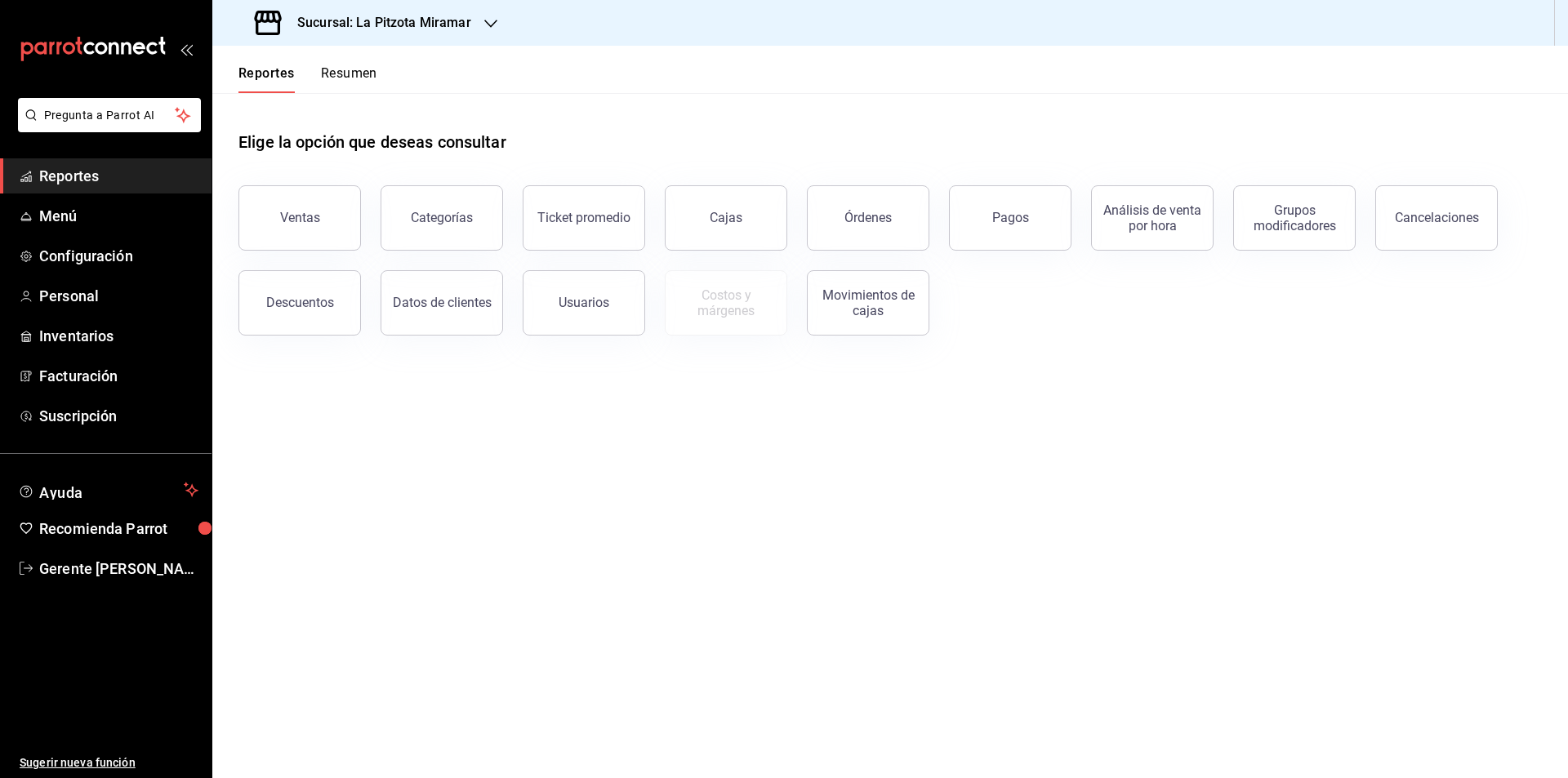
click at [368, 78] on button "Resumen" at bounding box center [349, 79] width 56 height 28
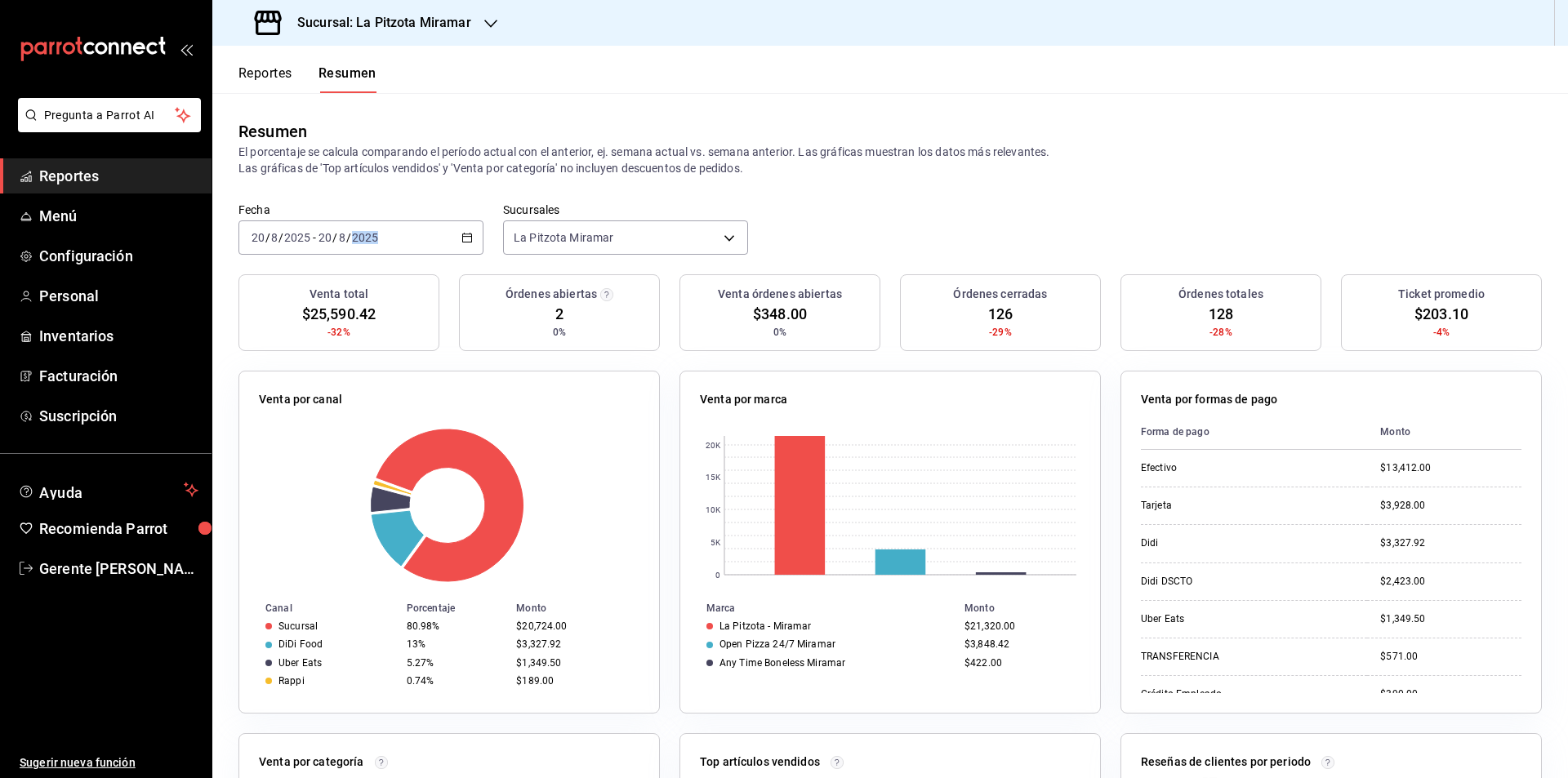
drag, startPoint x: 483, startPoint y: 247, endPoint x: 463, endPoint y: 235, distance: 23.3
click at [473, 241] on div "Fecha [DATE] [DATE] - [DATE] [DATE] Sucursales [GEOGRAPHIC_DATA] Miramar [objec…" at bounding box center [889, 238] width 1355 height 72
click at [462, 235] on icon "button" at bounding box center [468, 237] width 11 height 11
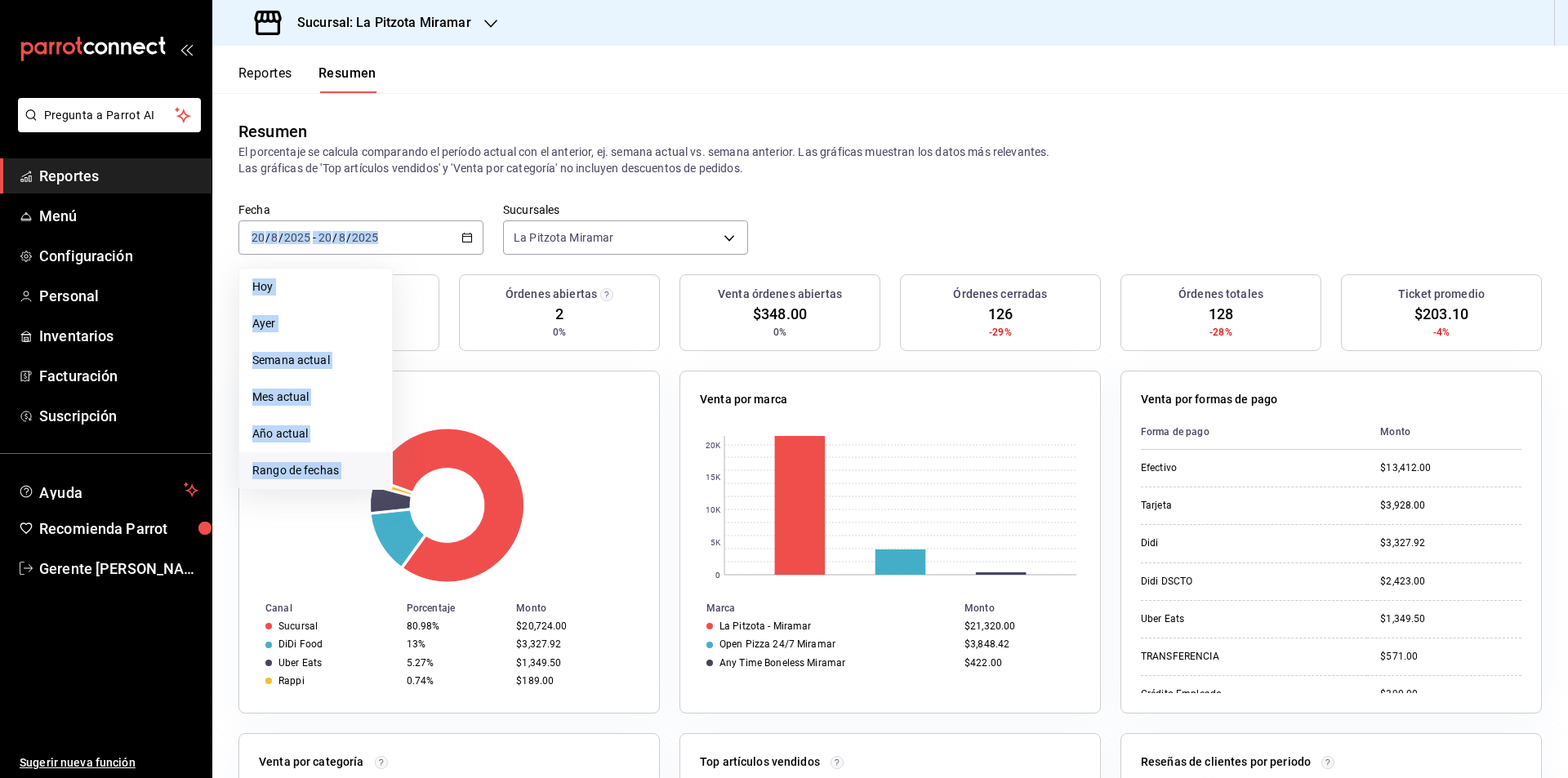
click at [352, 467] on span "Rango de fechas" at bounding box center [316, 470] width 126 height 17
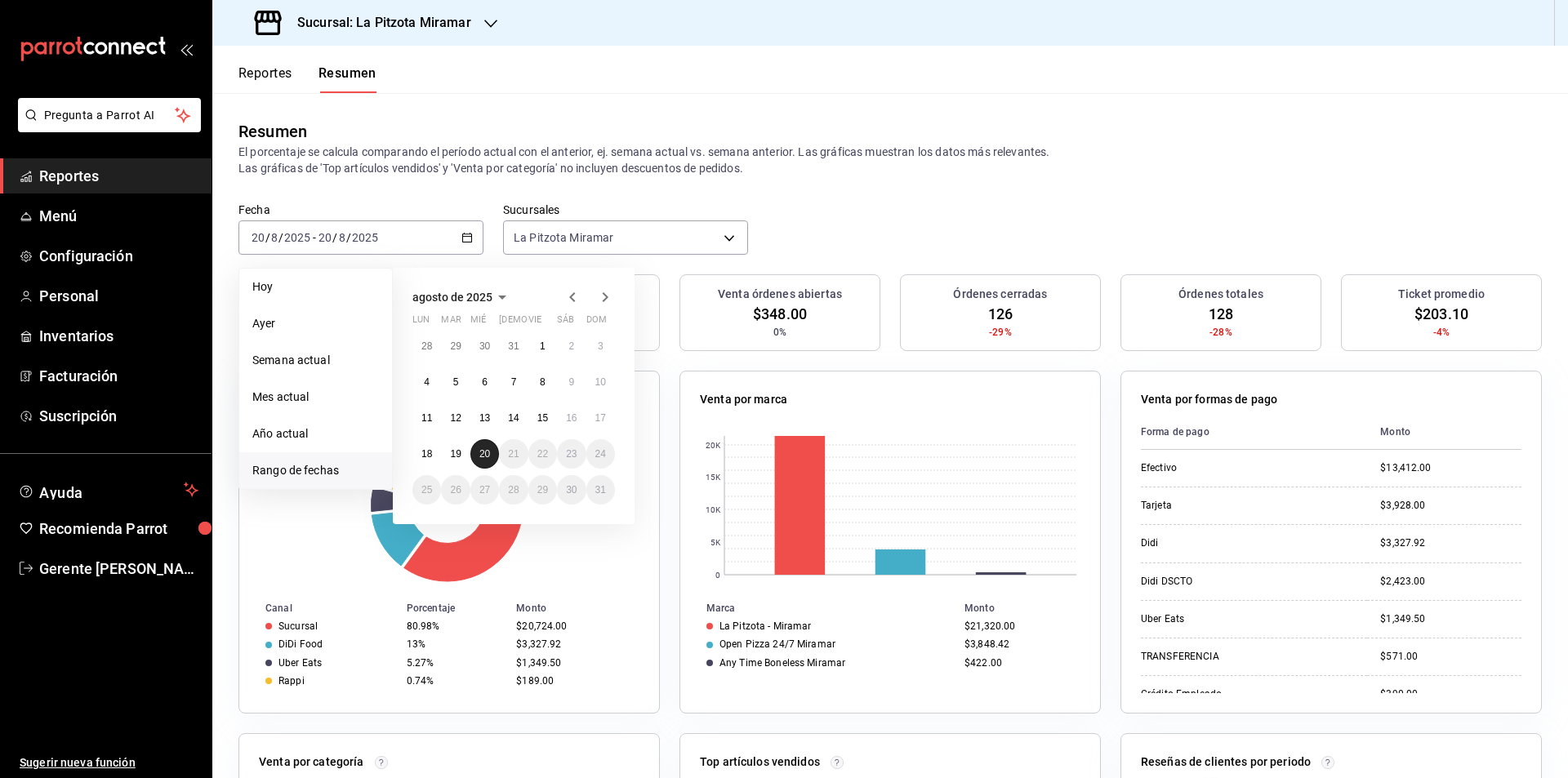
click at [487, 456] on abbr "20" at bounding box center [484, 454] width 10 height 11
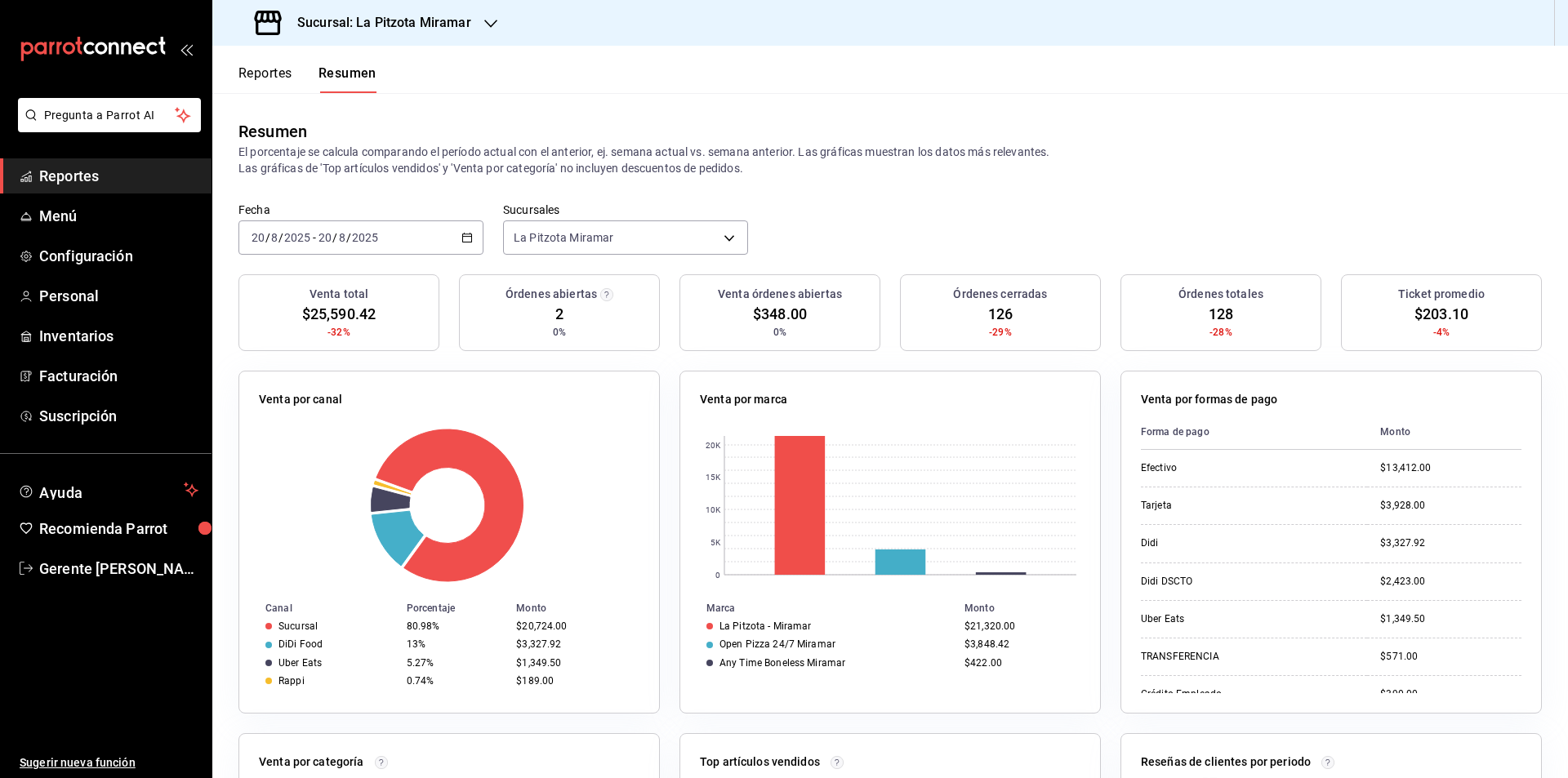
click at [454, 242] on div "[DATE] [DATE] - [DATE] [DATE]" at bounding box center [361, 237] width 245 height 34
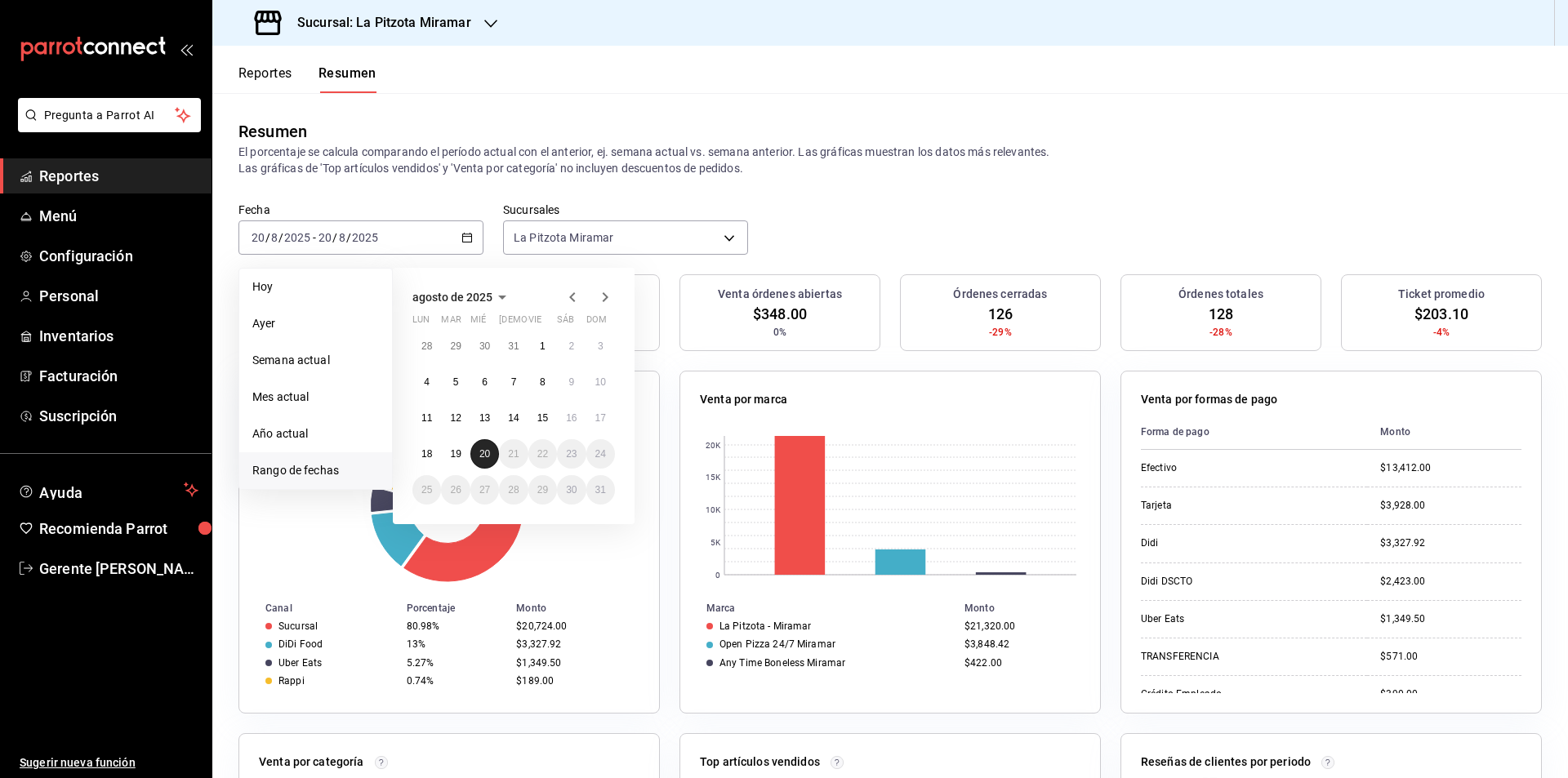
click at [481, 449] on abbr "20" at bounding box center [484, 454] width 10 height 11
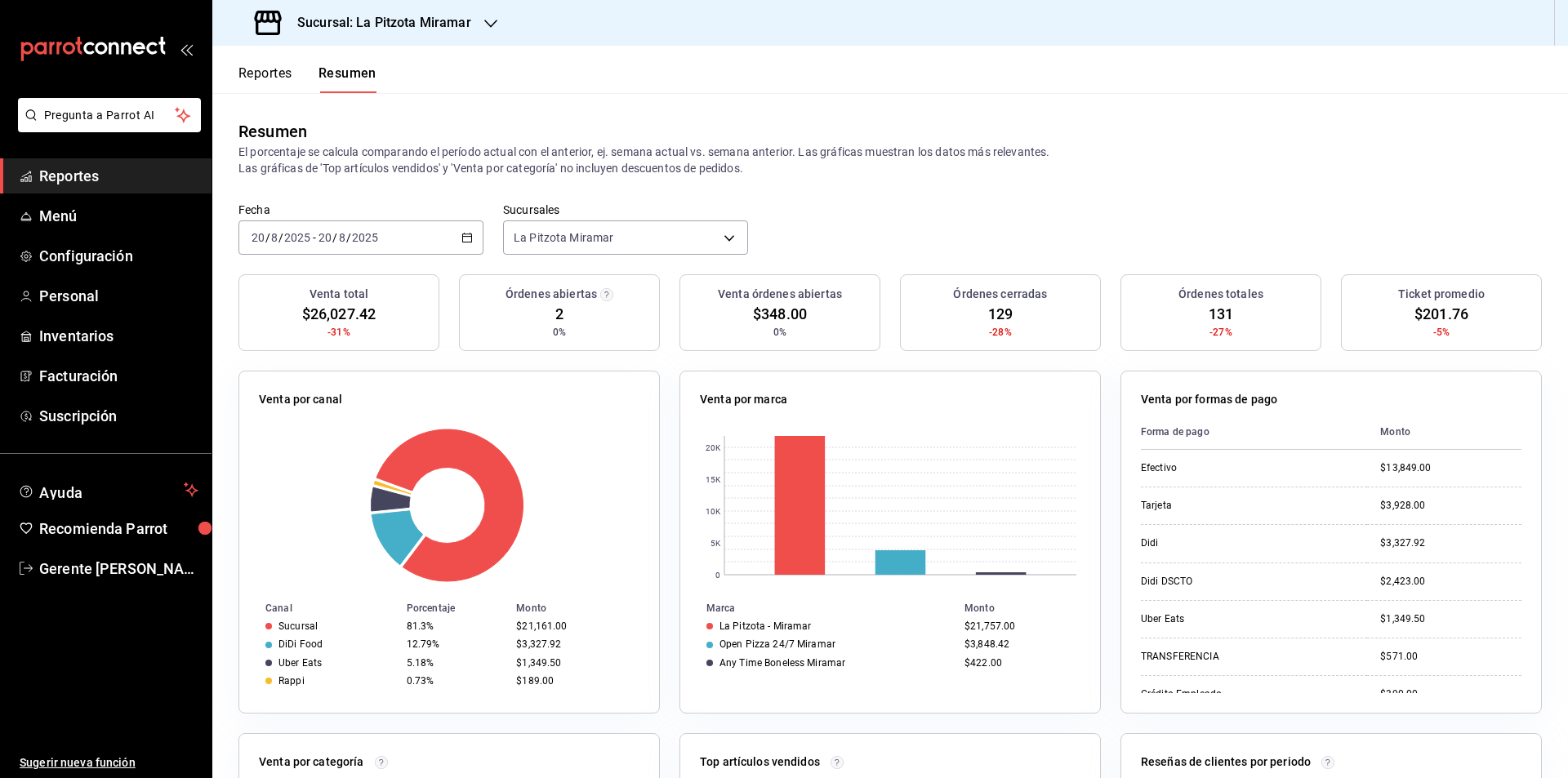
click at [456, 249] on div "[DATE] [DATE] - [DATE] [DATE]" at bounding box center [361, 237] width 245 height 34
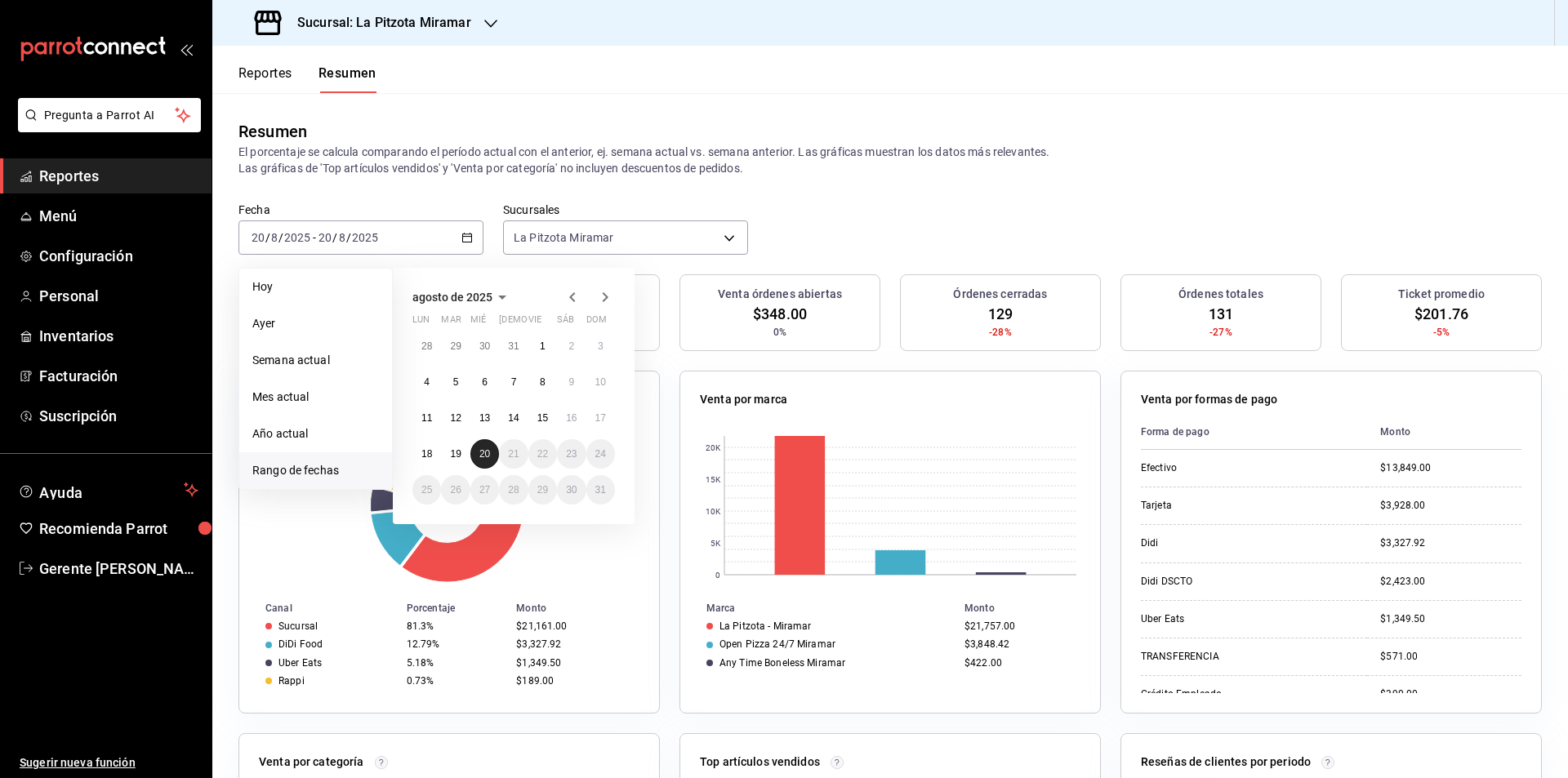
click at [490, 447] on button "20" at bounding box center [485, 453] width 29 height 29
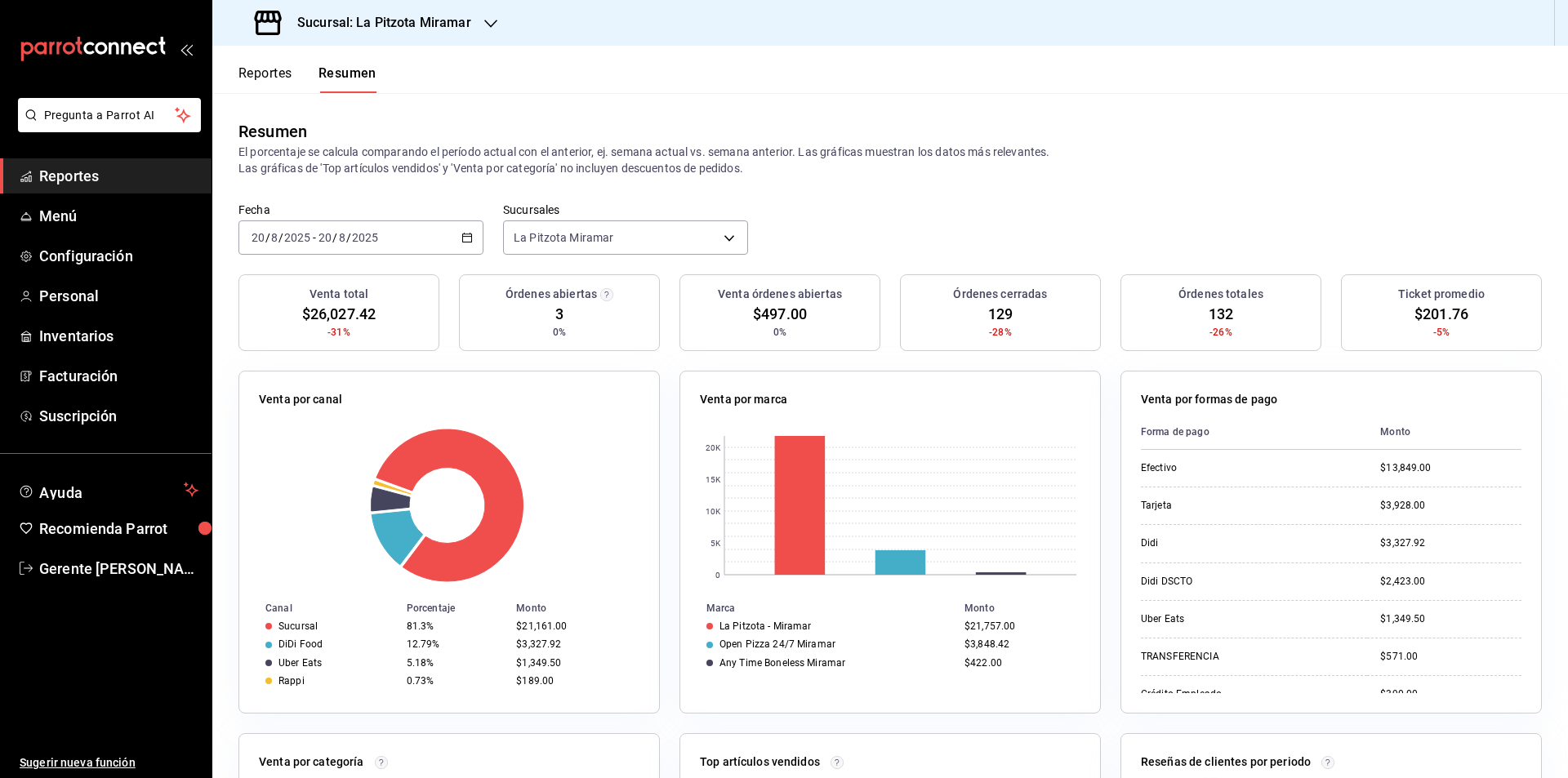
click at [459, 247] on div "[DATE] [DATE] - [DATE] [DATE]" at bounding box center [361, 237] width 245 height 34
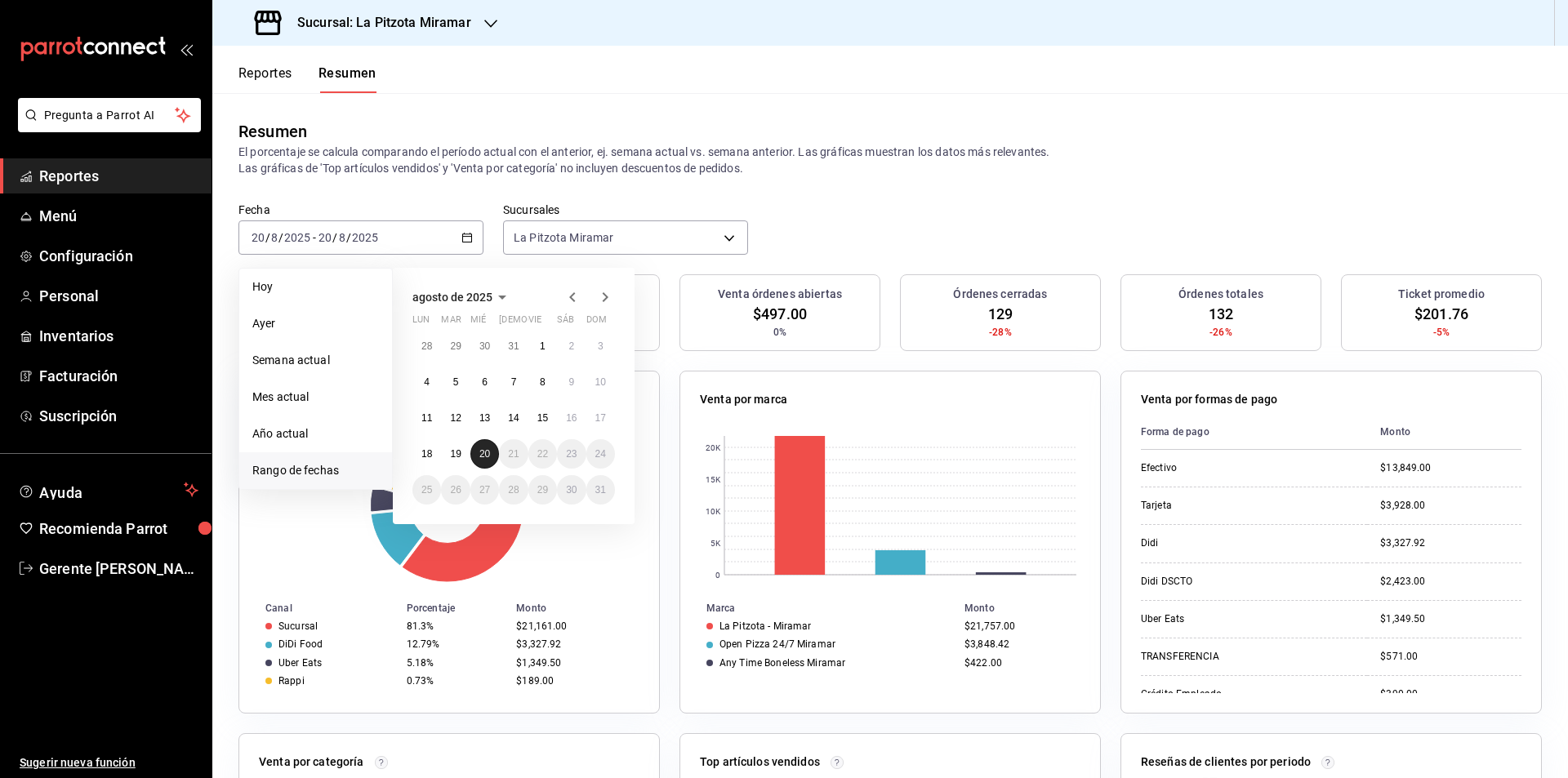
click at [480, 462] on button "20" at bounding box center [485, 453] width 29 height 29
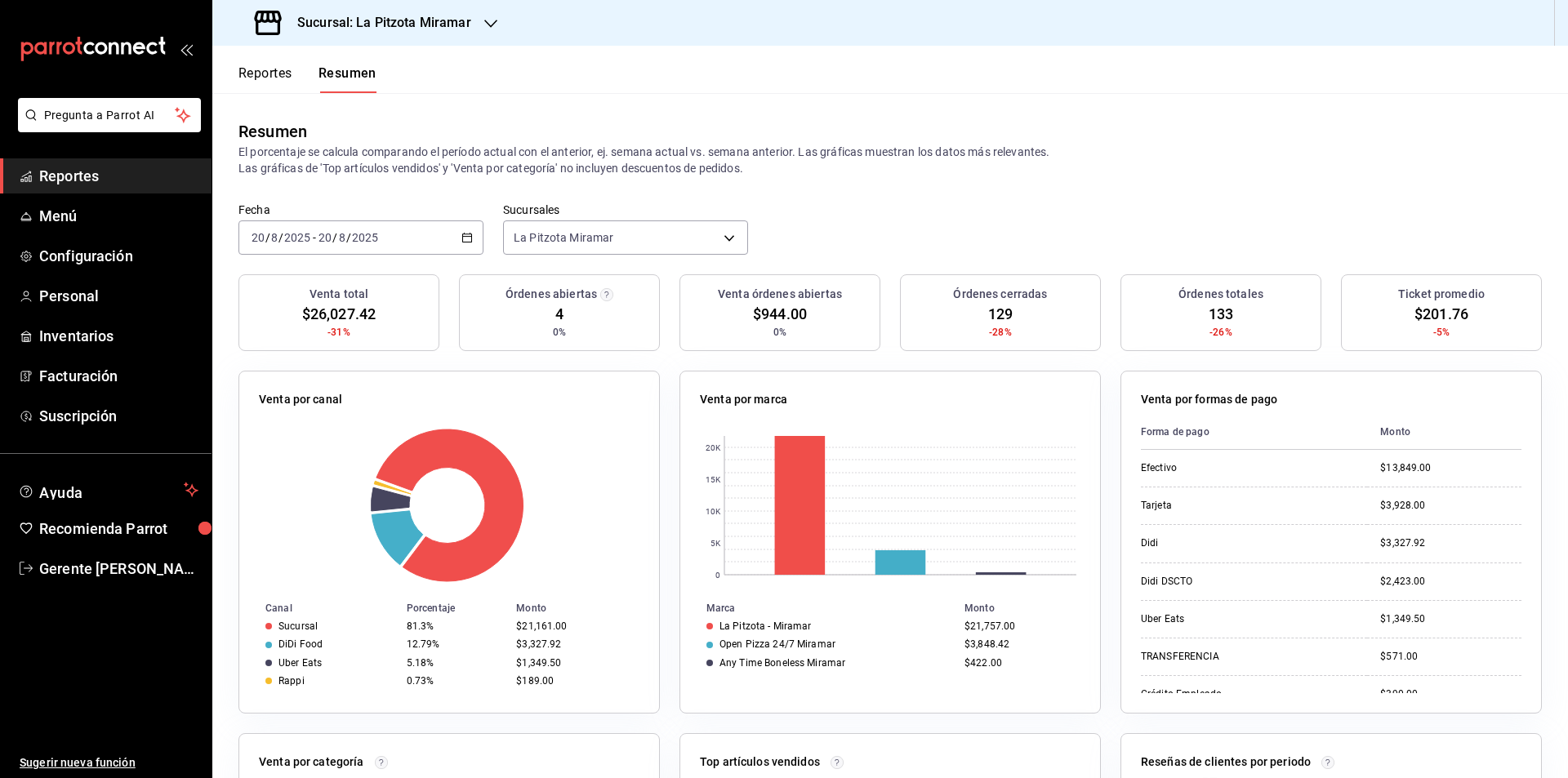
drag, startPoint x: 453, startPoint y: 225, endPoint x: 442, endPoint y: 240, distance: 18.6
click at [442, 240] on div "[DATE] [DATE] - [DATE] [DATE]" at bounding box center [361, 237] width 245 height 34
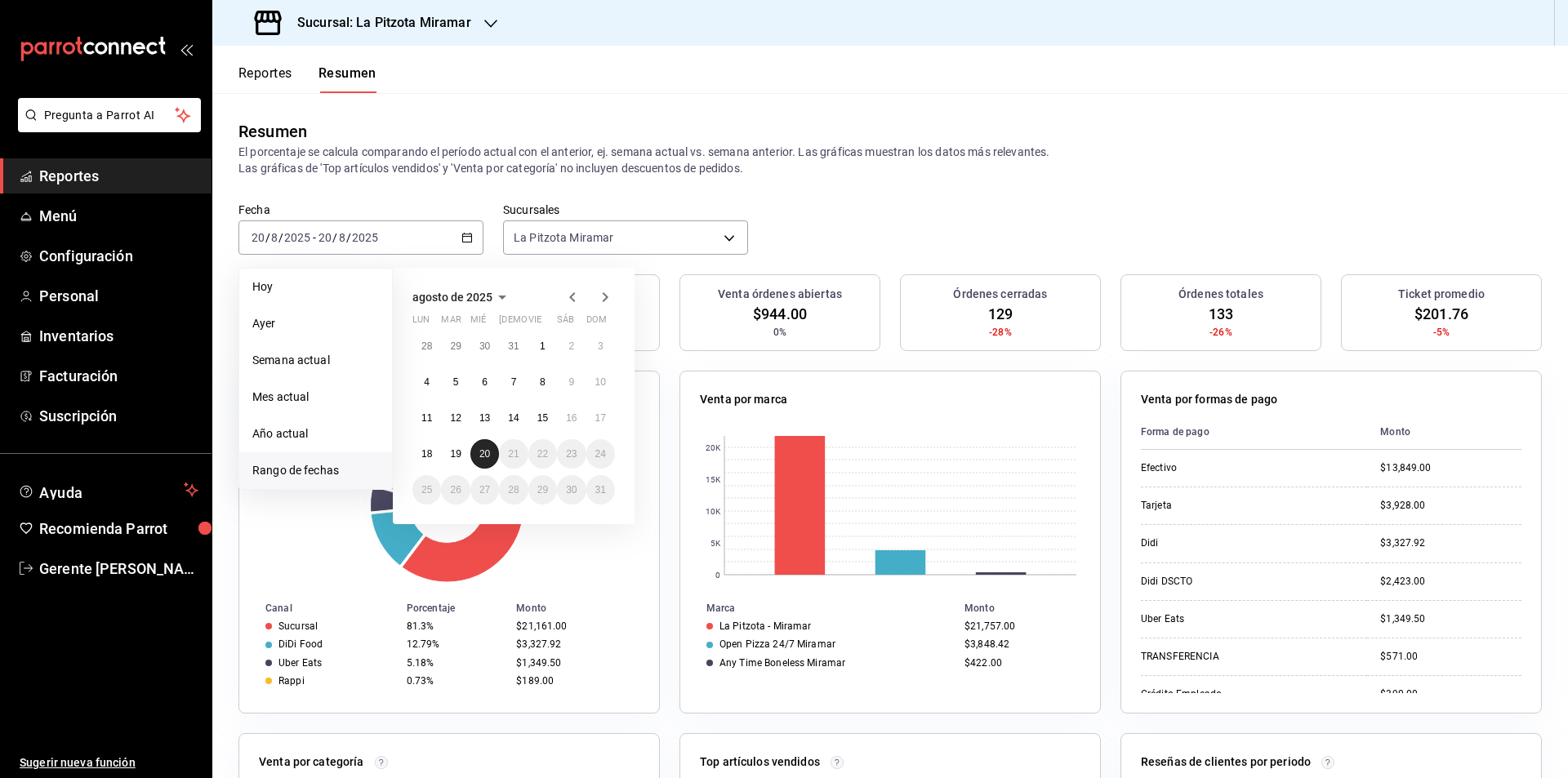
click at [488, 469] on div "28 29 30 31 1 2 3 4 5 6 7 8 9 10 11 12 13 14 15 16 17 18 19 20 21 22 23 24 25 2…" at bounding box center [513, 418] width 202 height 173
click at [482, 454] on abbr "20" at bounding box center [484, 454] width 10 height 11
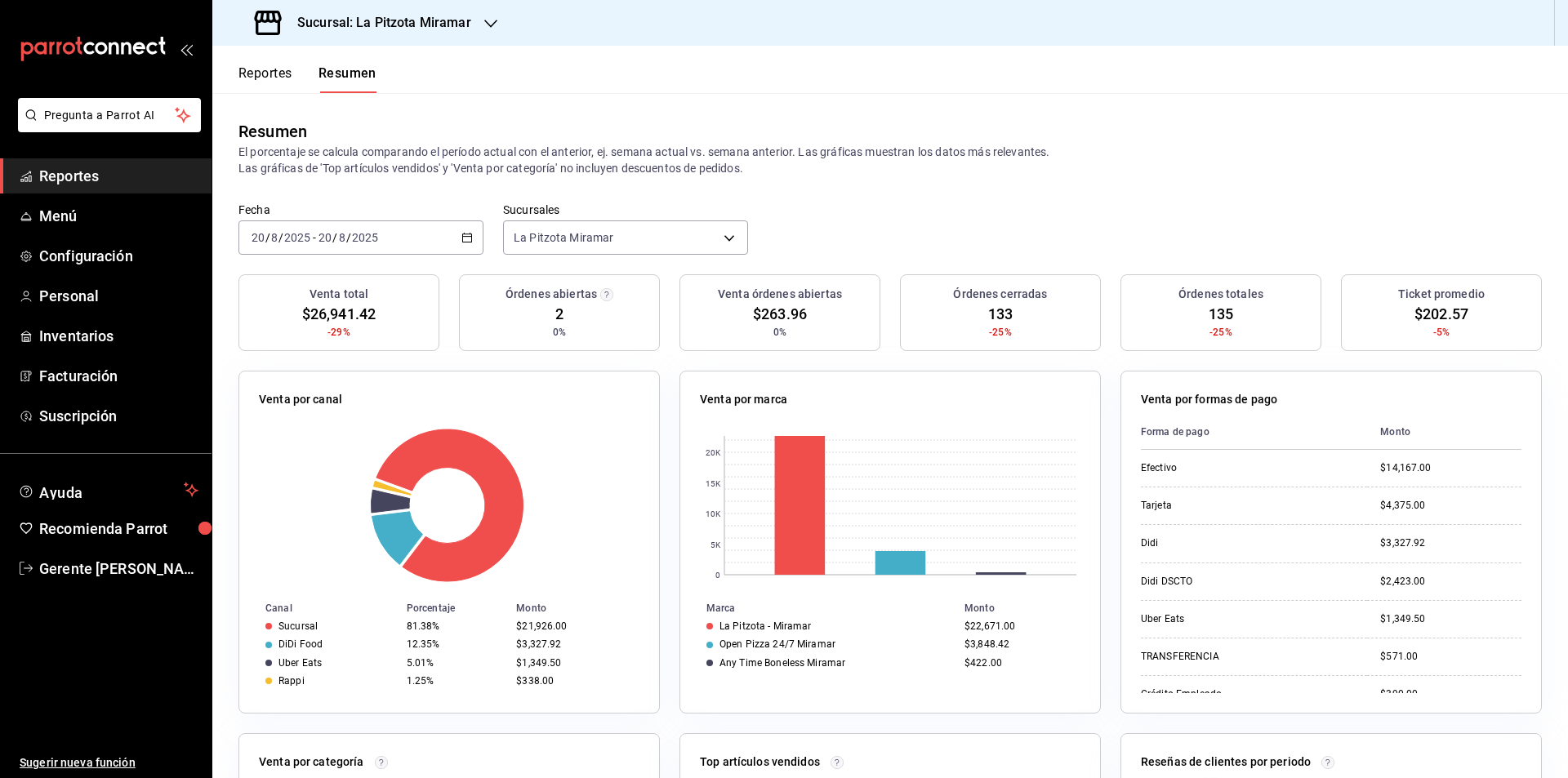
click at [456, 241] on div "[DATE] [DATE] - [DATE] [DATE]" at bounding box center [361, 237] width 245 height 34
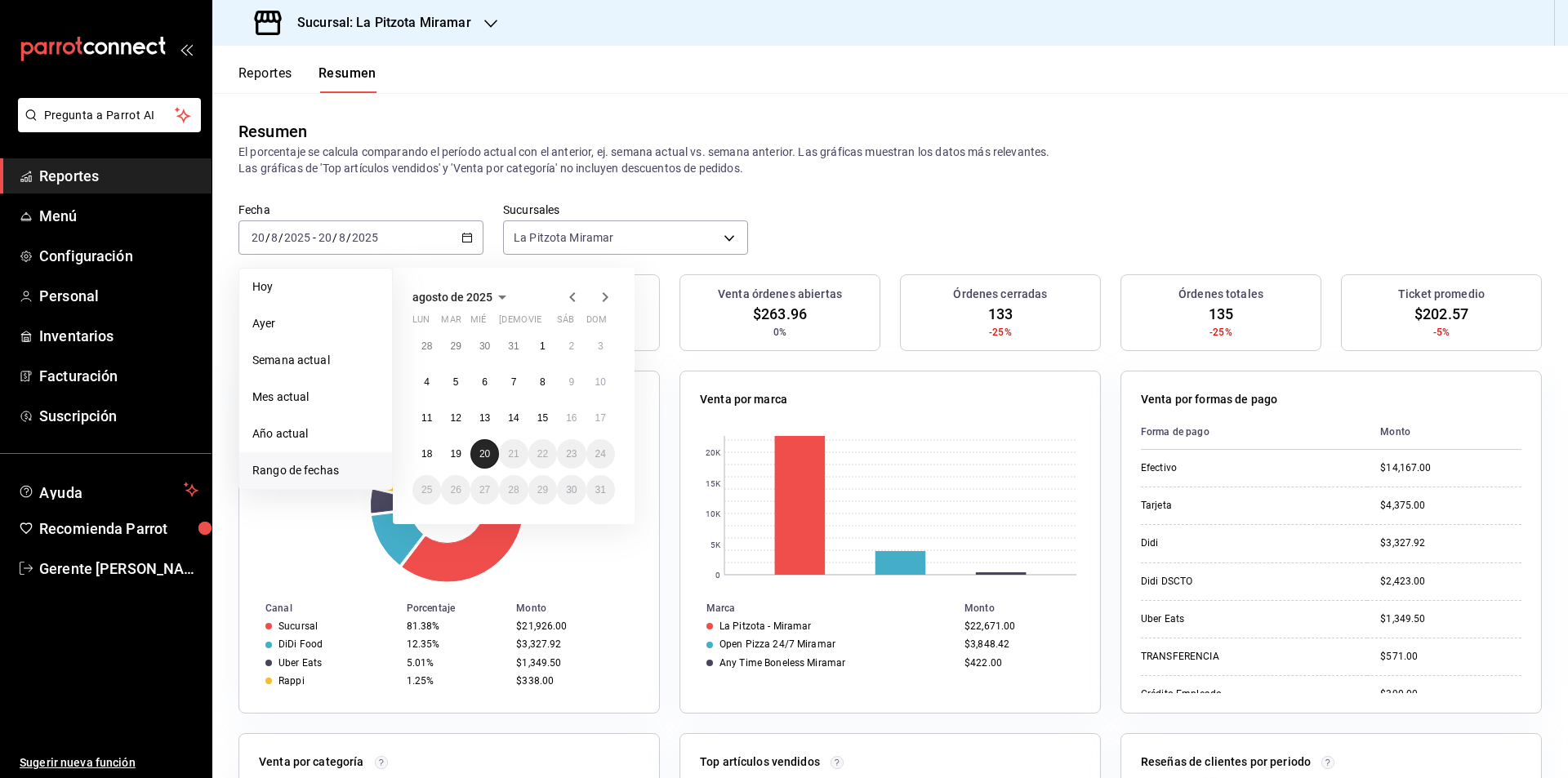
click at [491, 461] on button "20" at bounding box center [485, 453] width 29 height 29
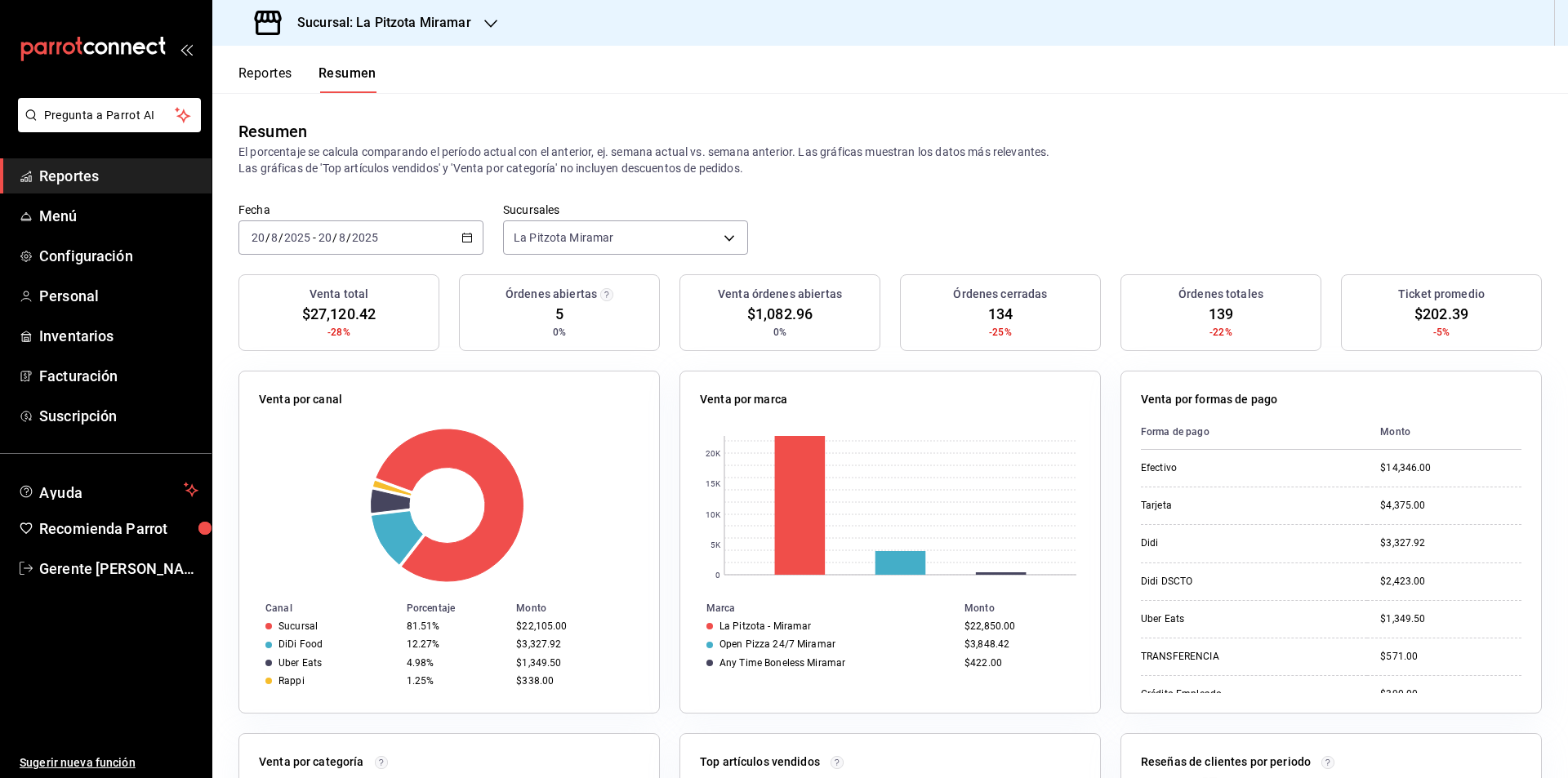
click at [466, 229] on div "[DATE] [DATE] - [DATE] [DATE]" at bounding box center [361, 237] width 245 height 34
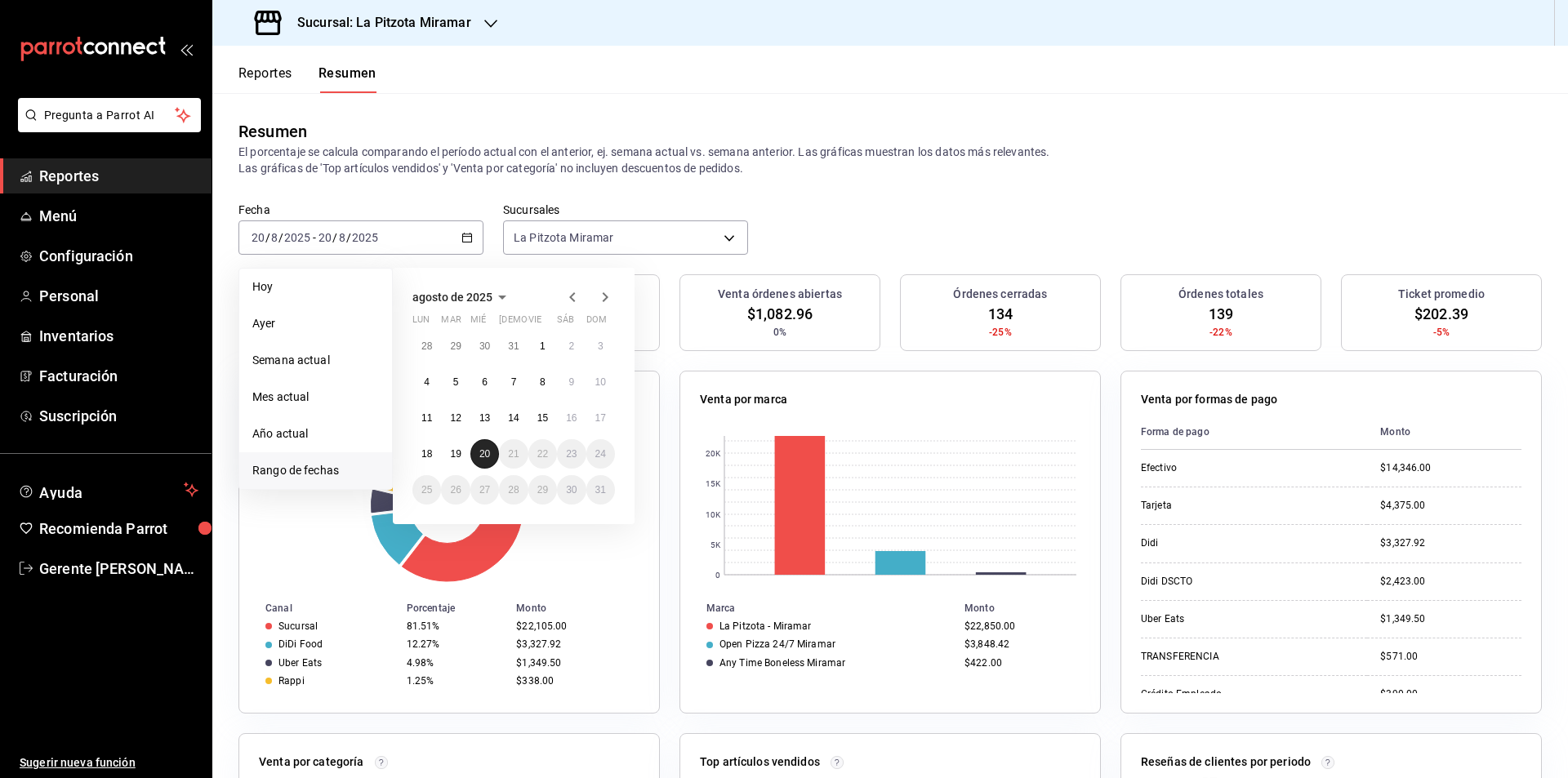
click at [474, 455] on button "20" at bounding box center [485, 453] width 29 height 29
click at [474, 456] on button "20" at bounding box center [485, 453] width 29 height 29
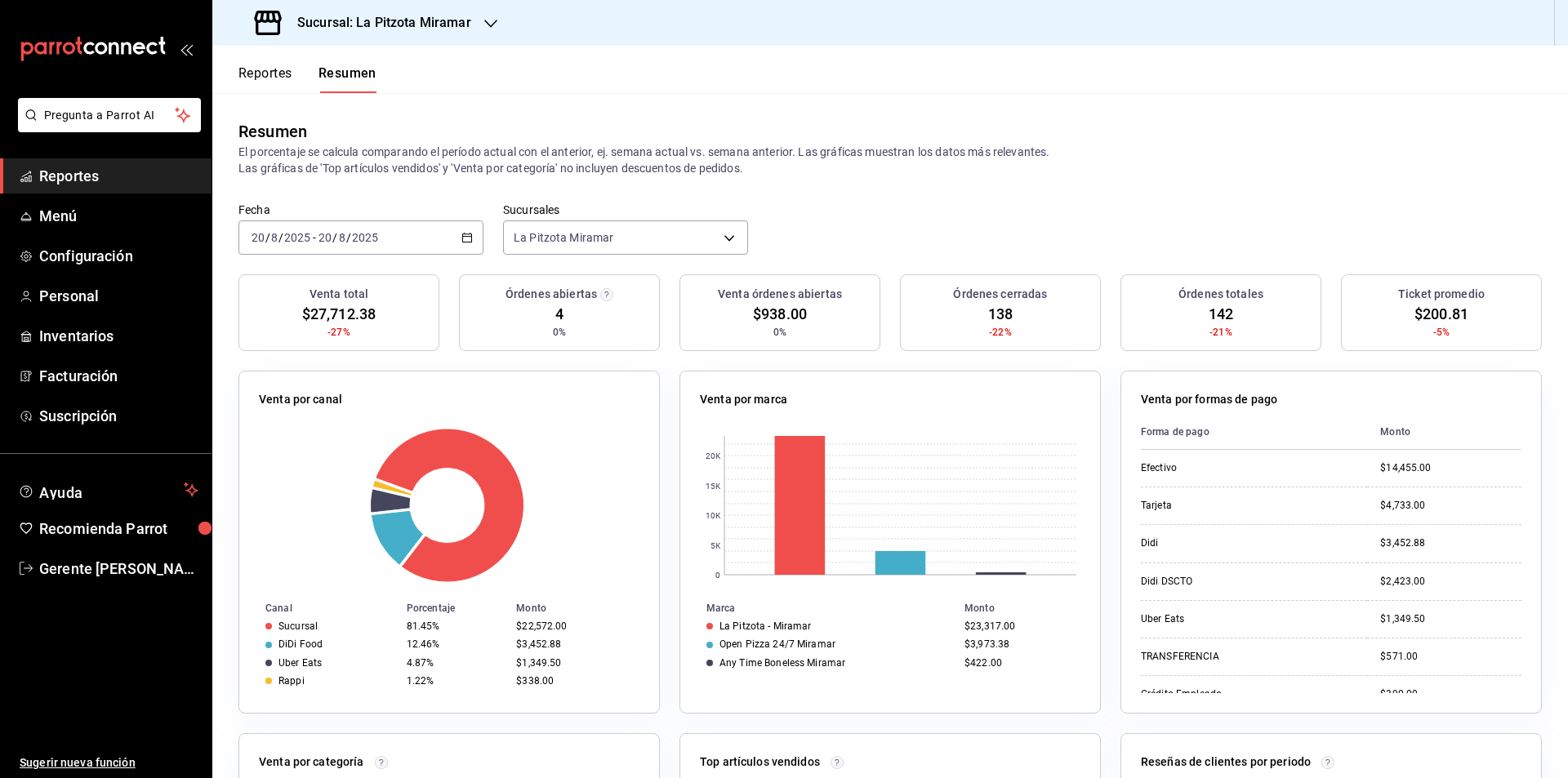
click at [482, 230] on div "Fecha [DATE] [DATE] - [DATE] [DATE] Sucursales [GEOGRAPHIC_DATA] Miramar [objec…" at bounding box center [889, 238] width 1355 height 72
click at [473, 234] on div "[DATE] [DATE] - [DATE] [DATE]" at bounding box center [361, 237] width 245 height 34
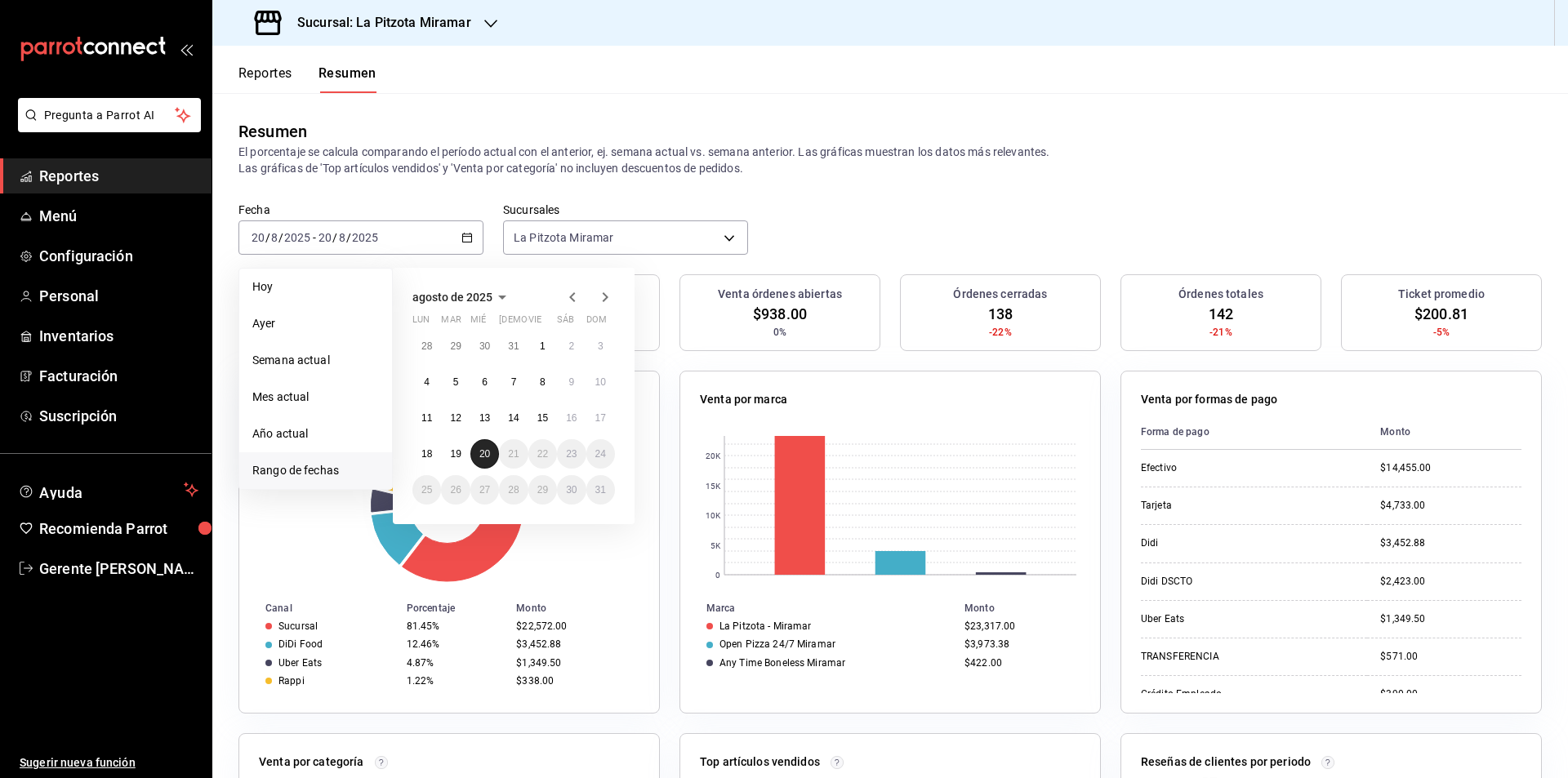
click at [493, 451] on button "20" at bounding box center [485, 453] width 29 height 29
